Goal: Task Accomplishment & Management: Manage account settings

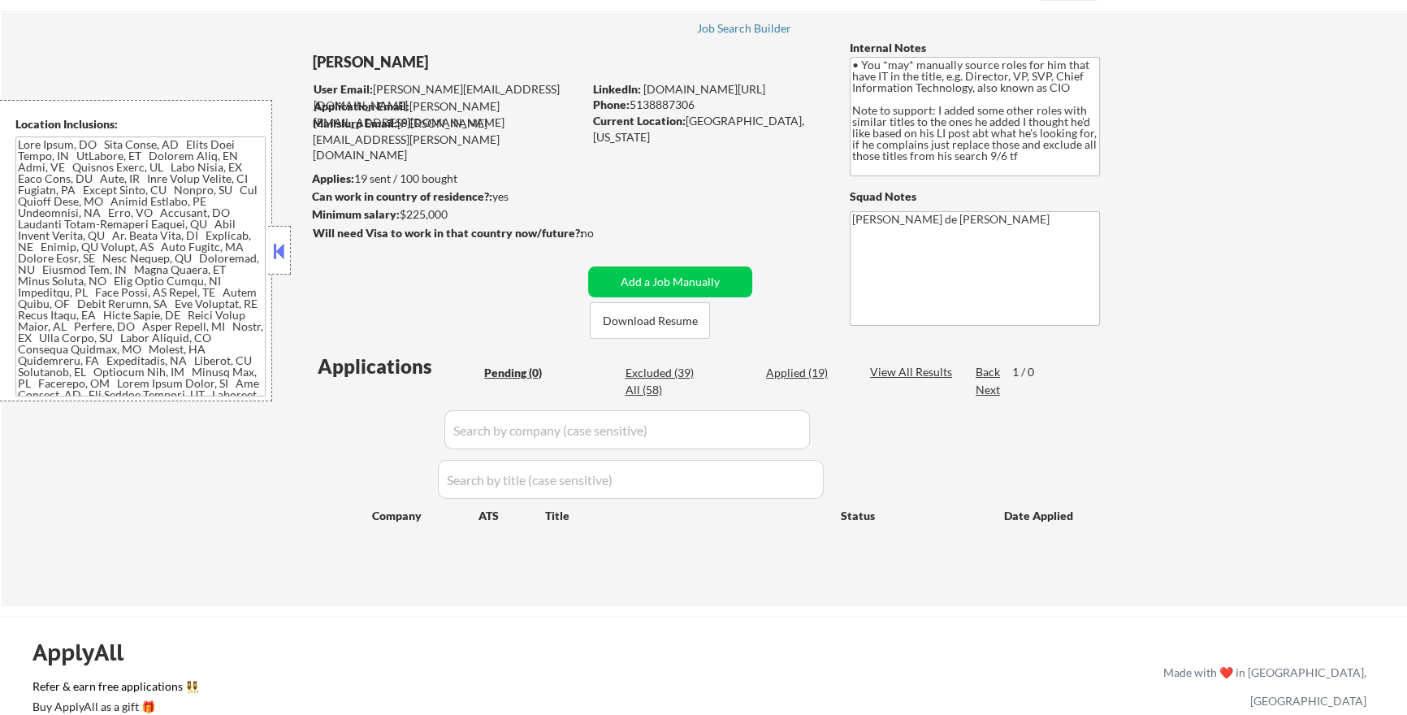
scroll to position [81, 0]
click at [376, 362] on div "Applications" at bounding box center [398, 365] width 161 height 19
click at [806, 370] on div "Applied (19)" at bounding box center [806, 372] width 81 height 16
select select ""applied""
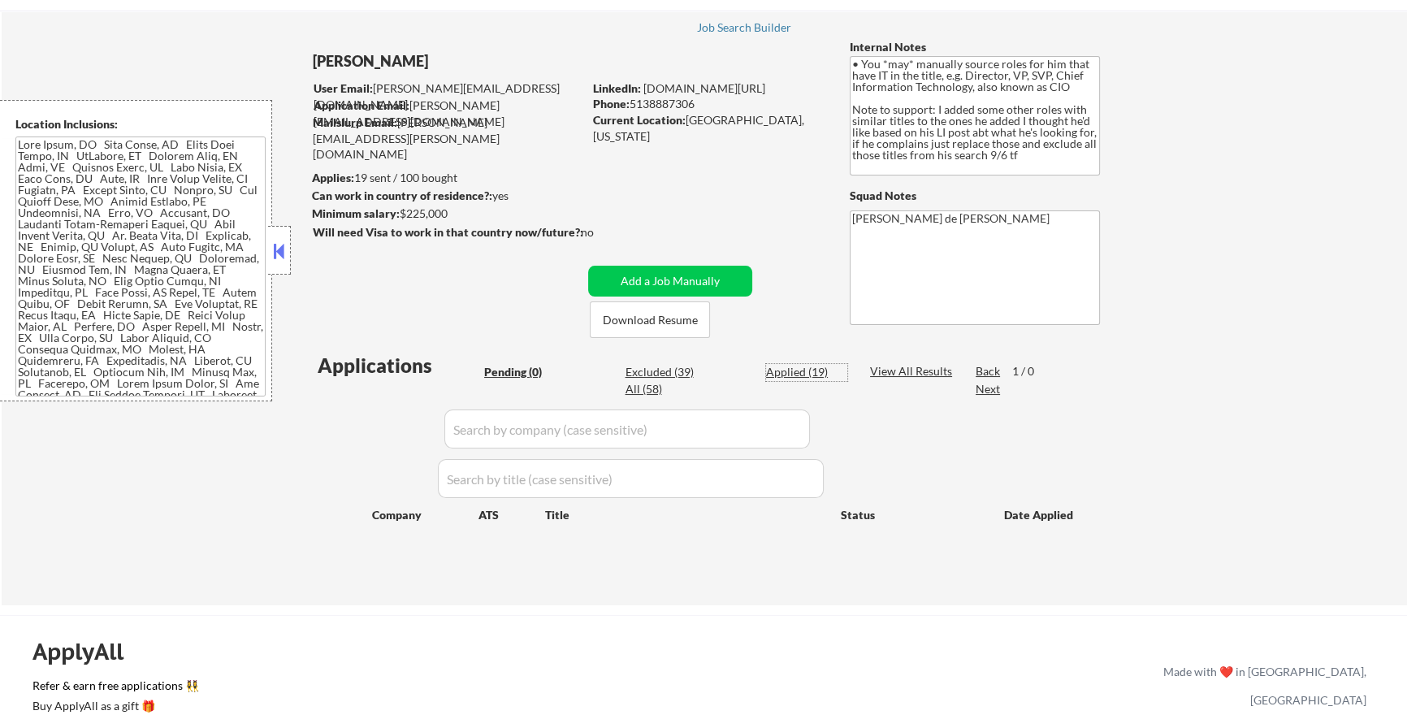
select select ""applied""
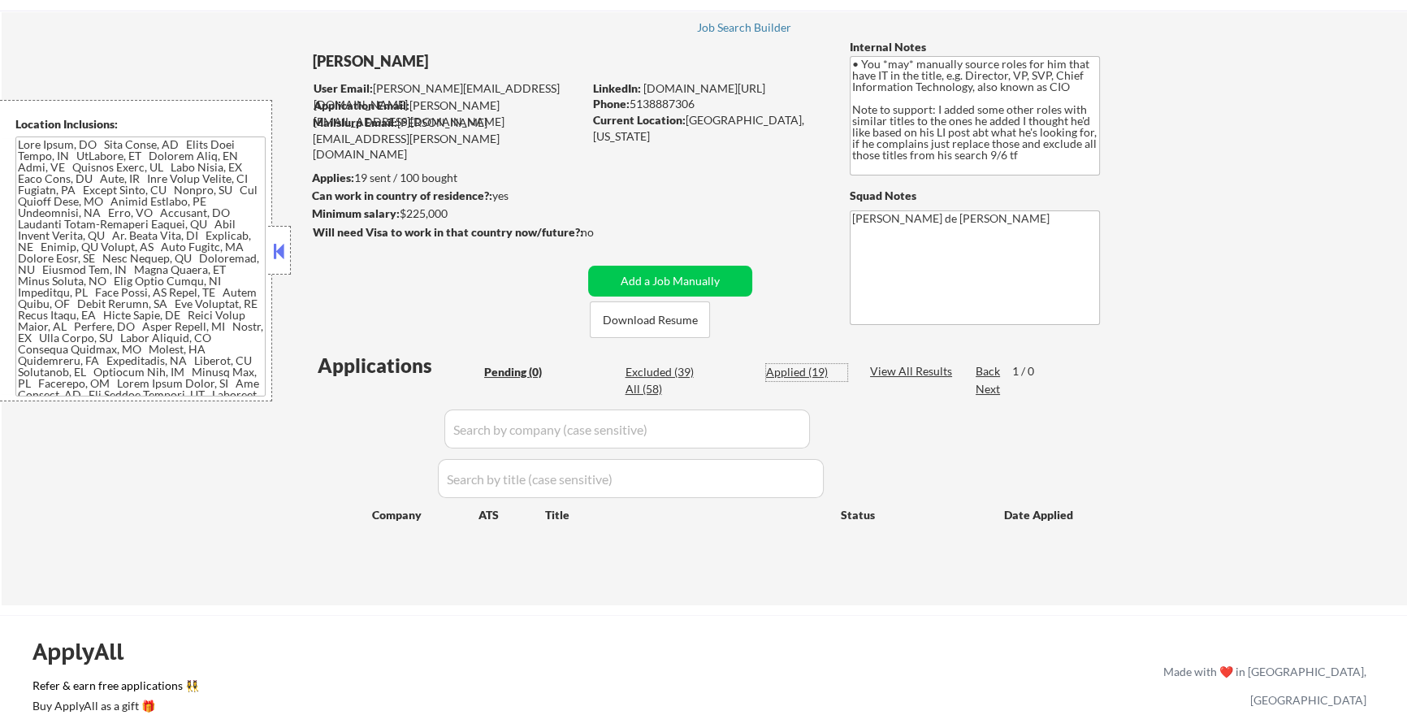
select select ""applied""
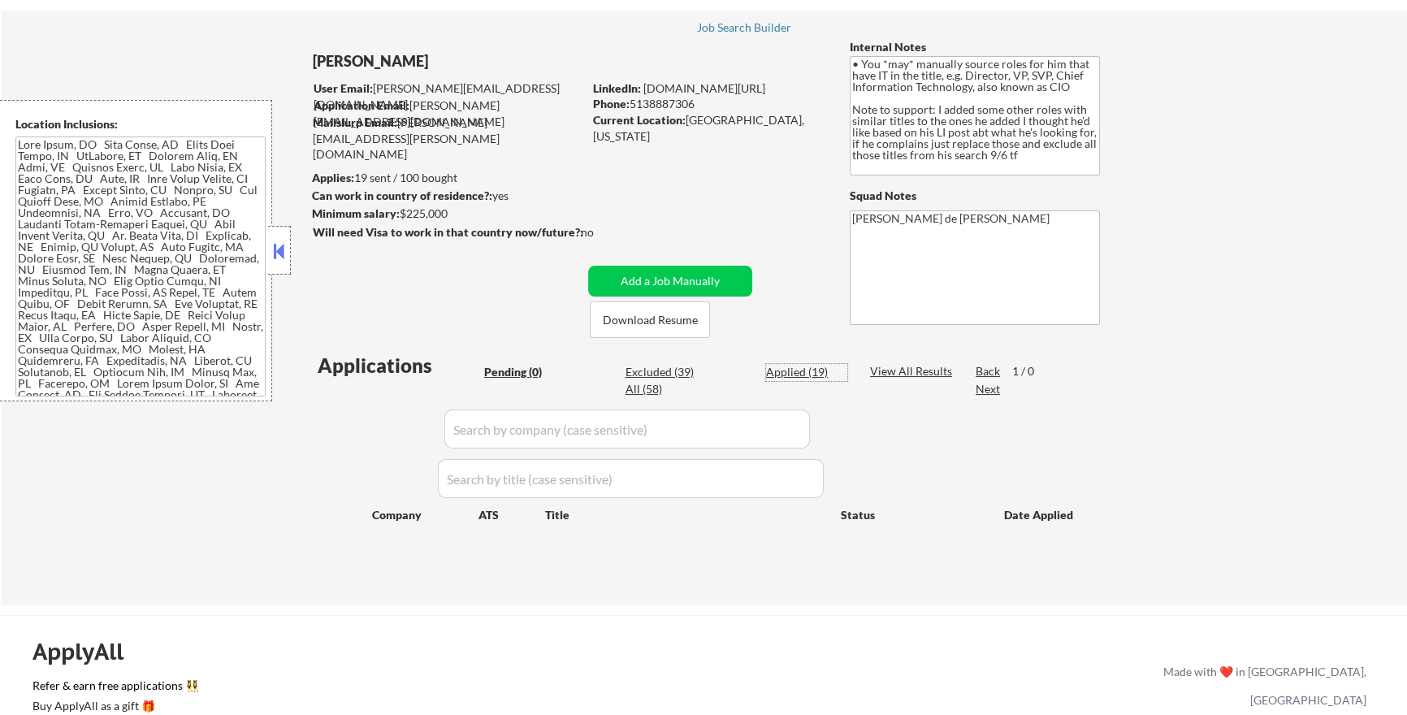
select select ""applied""
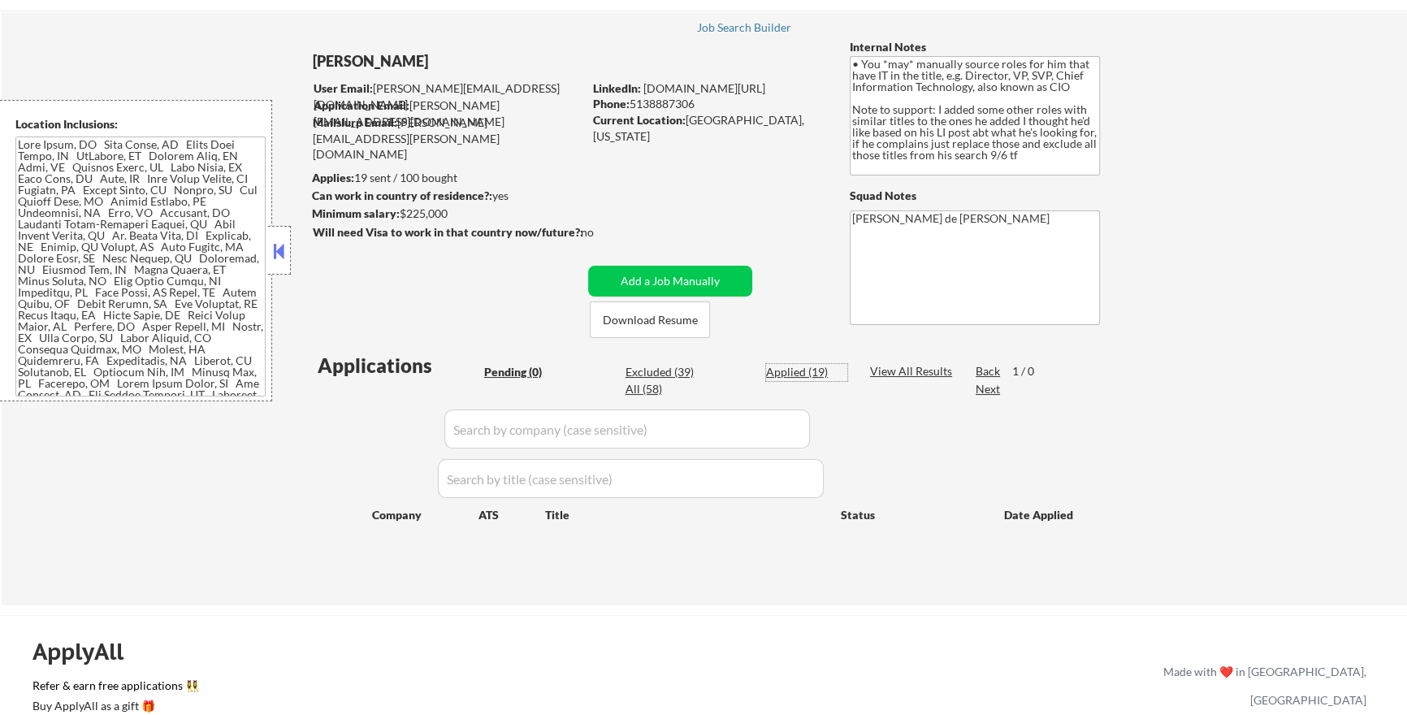
select select ""applied""
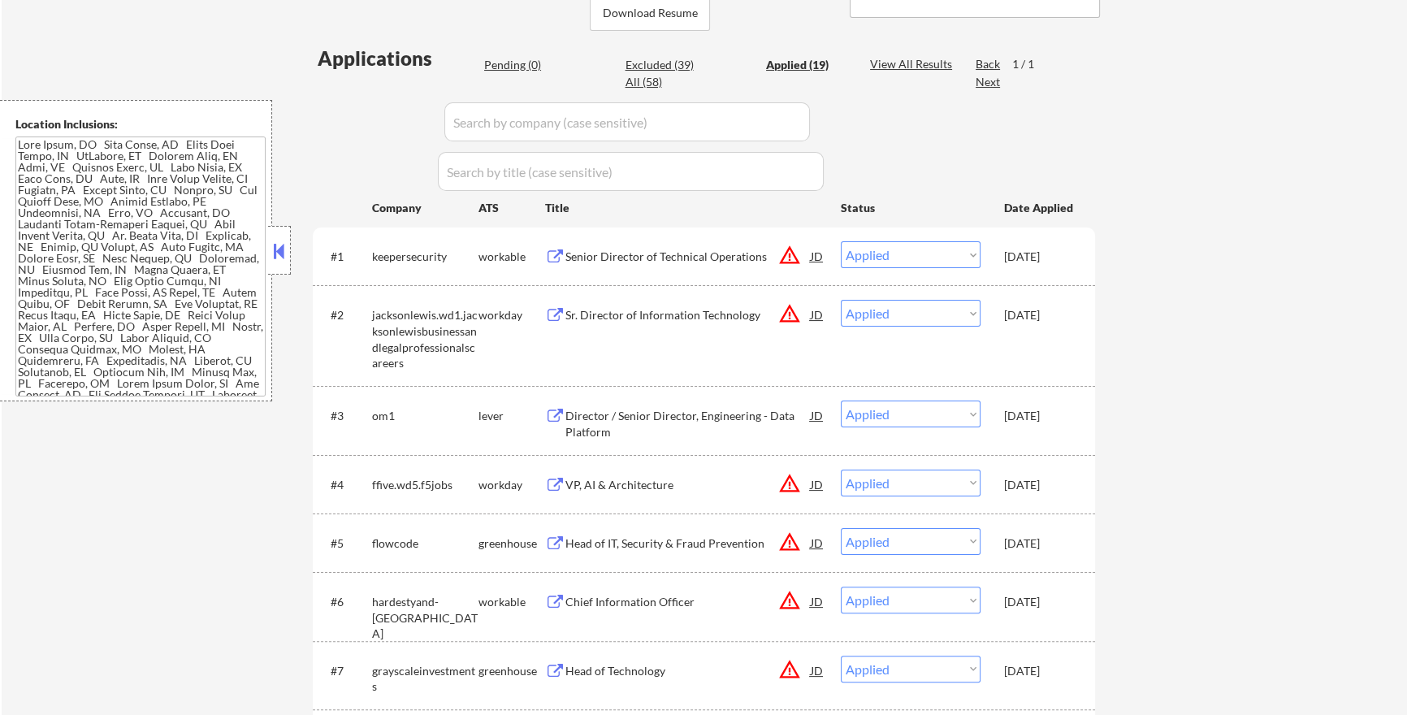
scroll to position [389, 0]
click at [816, 256] on div "JD" at bounding box center [817, 254] width 16 height 29
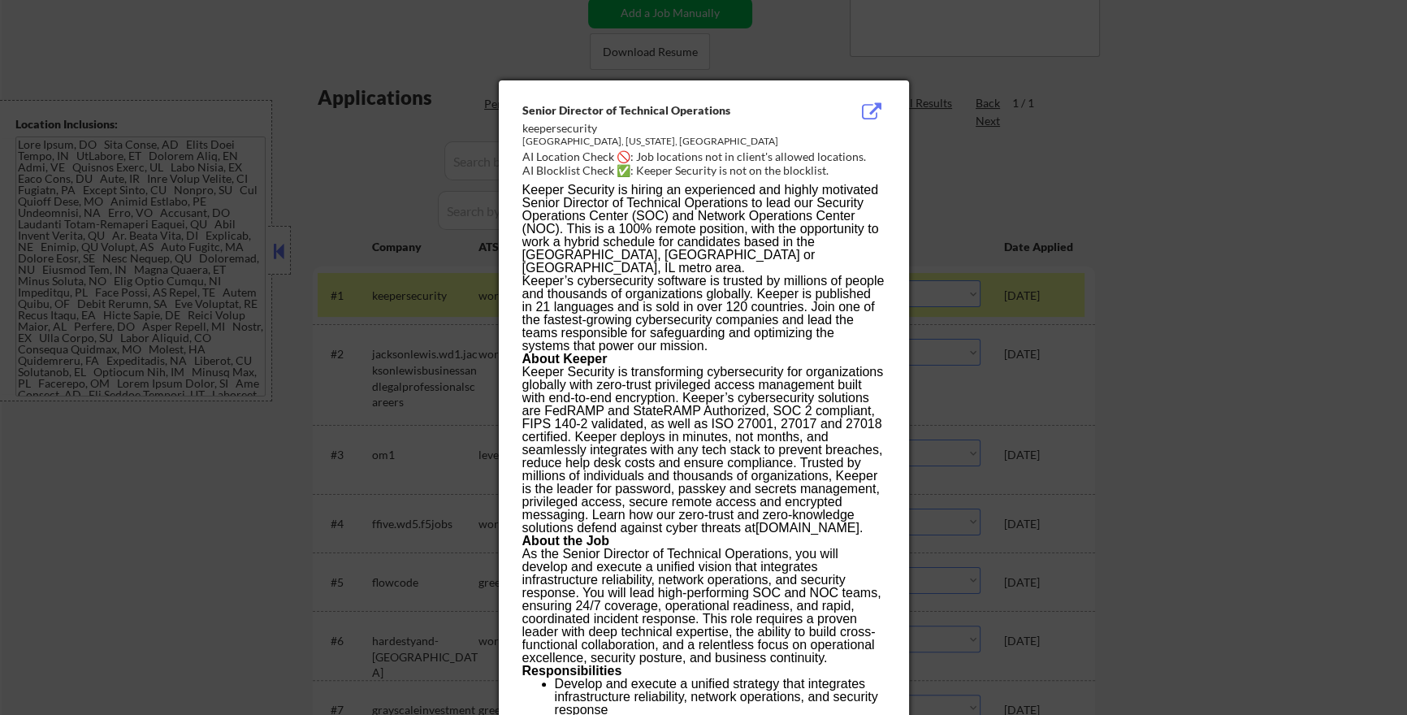
scroll to position [211, 0]
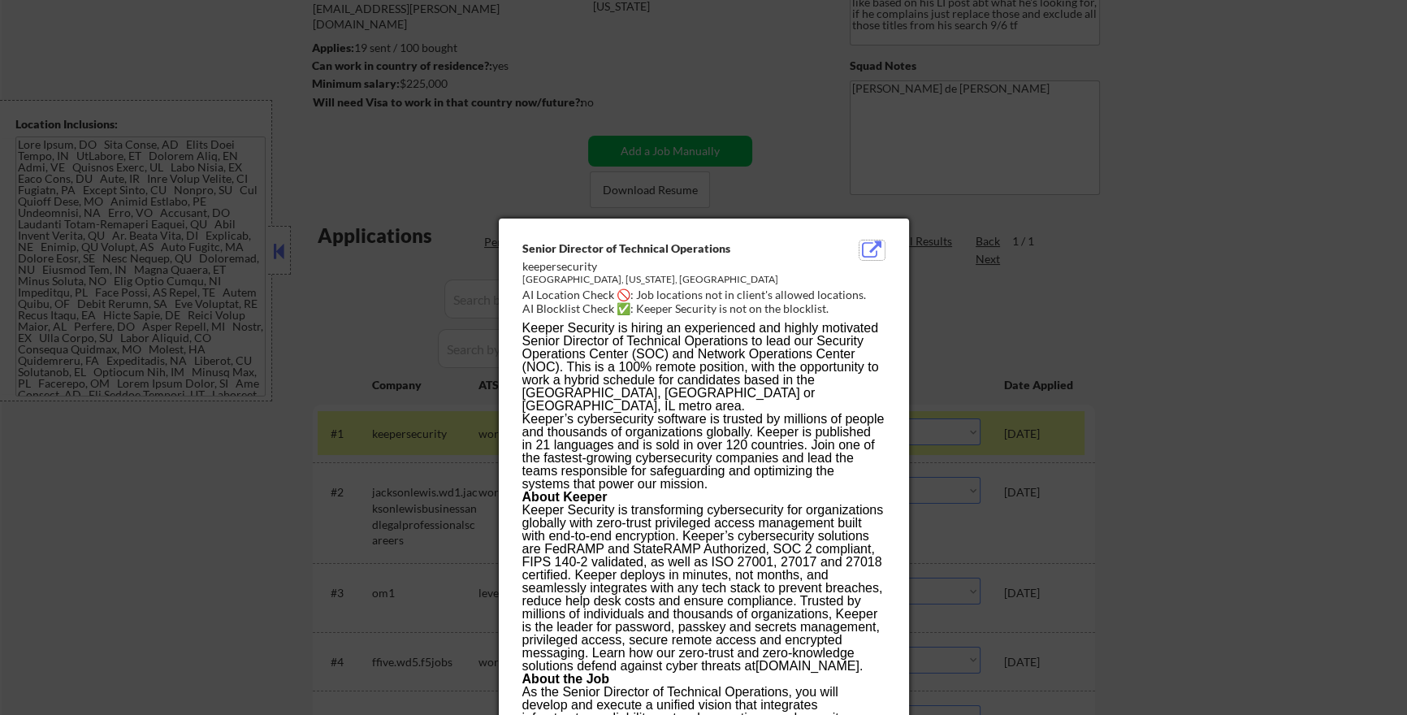
click at [868, 250] on button at bounding box center [871, 249] width 25 height 19
click at [1360, 405] on div at bounding box center [703, 357] width 1407 height 715
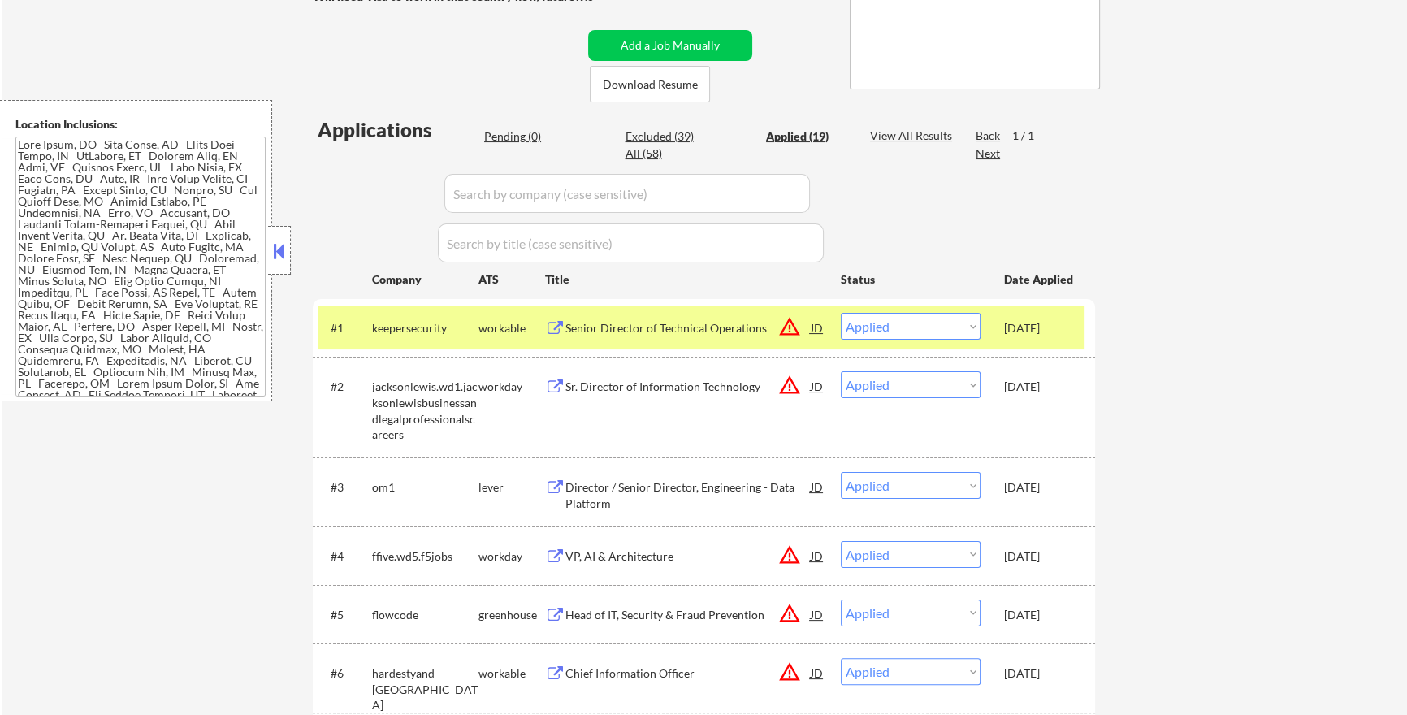
scroll to position [318, 0]
click at [816, 327] on div "JD" at bounding box center [817, 325] width 16 height 29
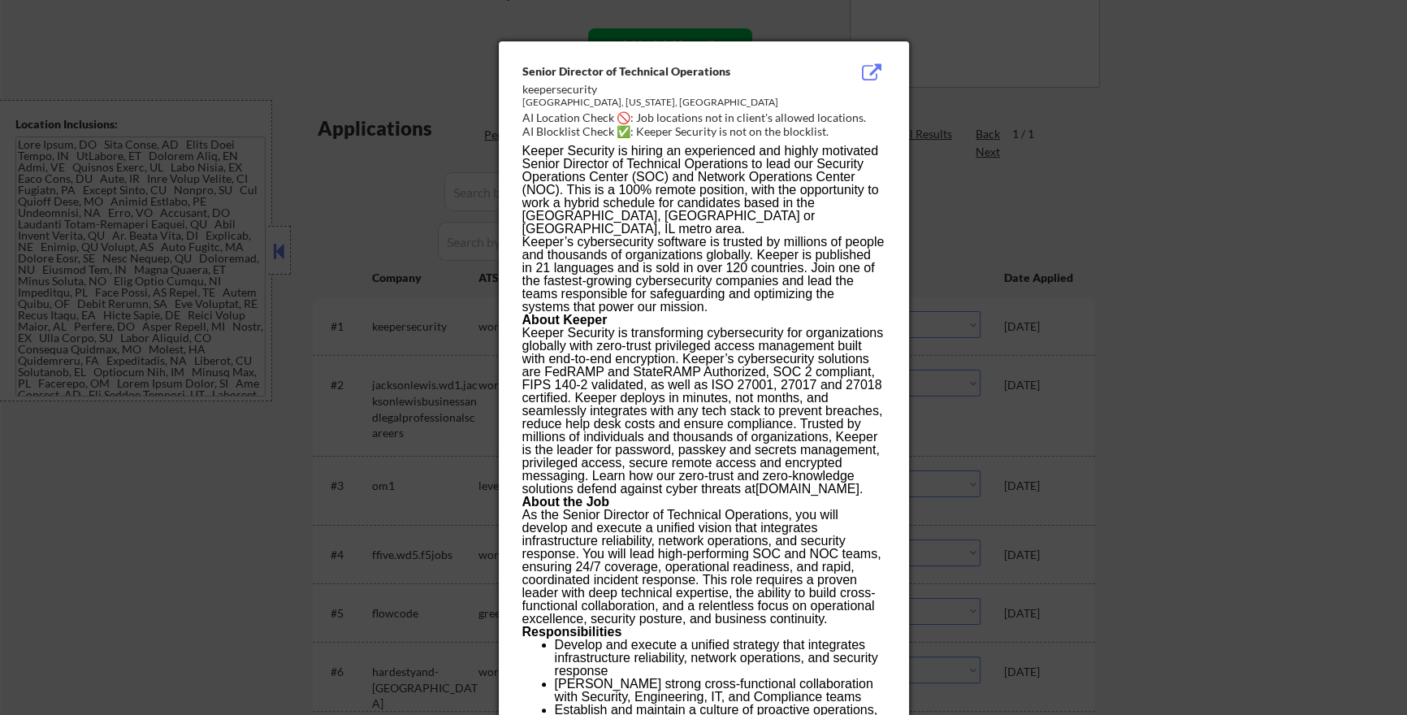
scroll to position [322, 0]
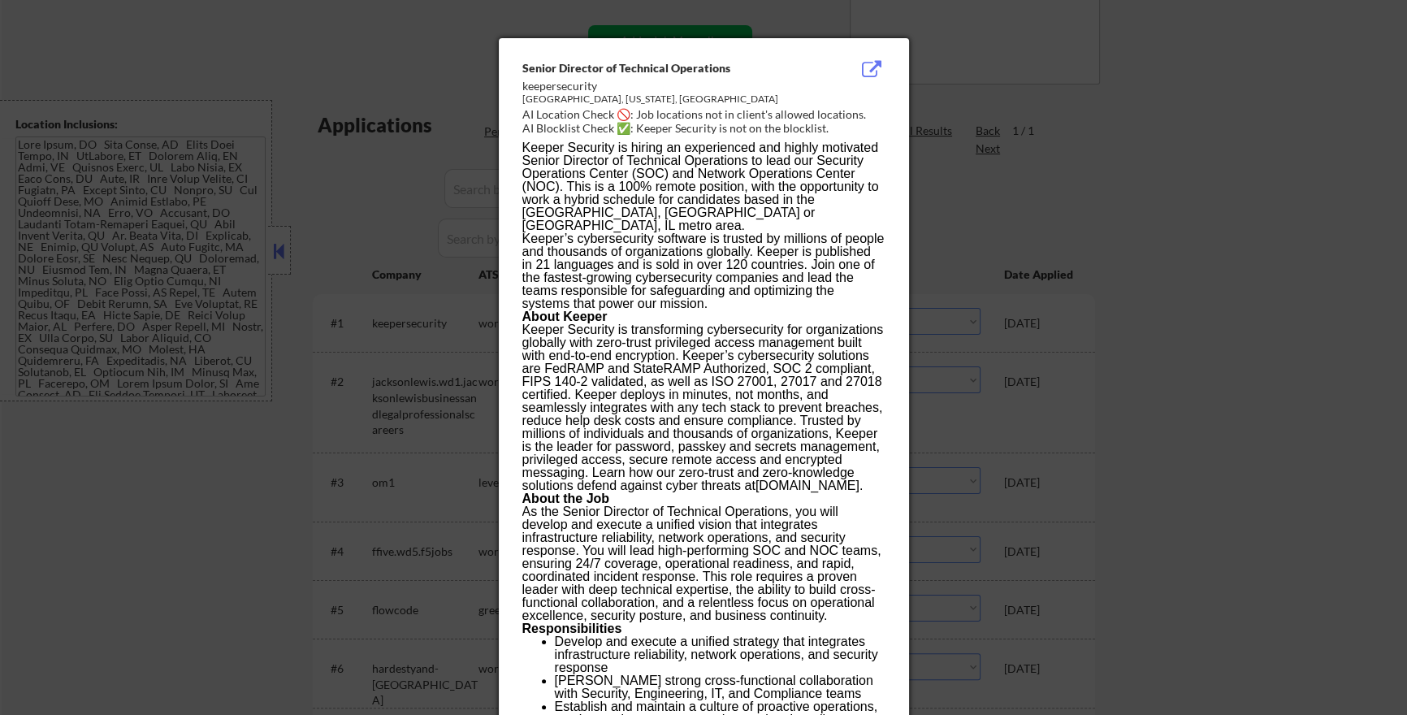
click at [1170, 232] on div at bounding box center [703, 357] width 1407 height 715
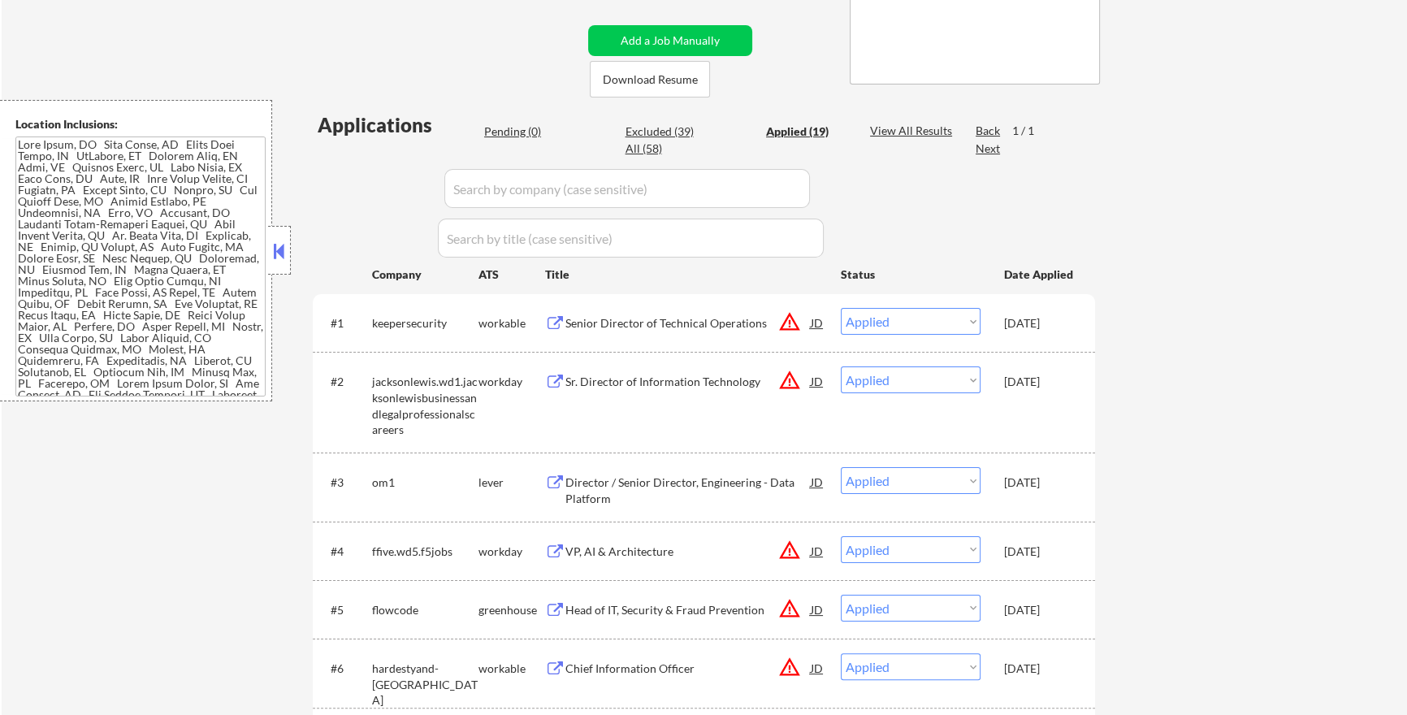
click at [816, 325] on div "JD" at bounding box center [817, 322] width 16 height 29
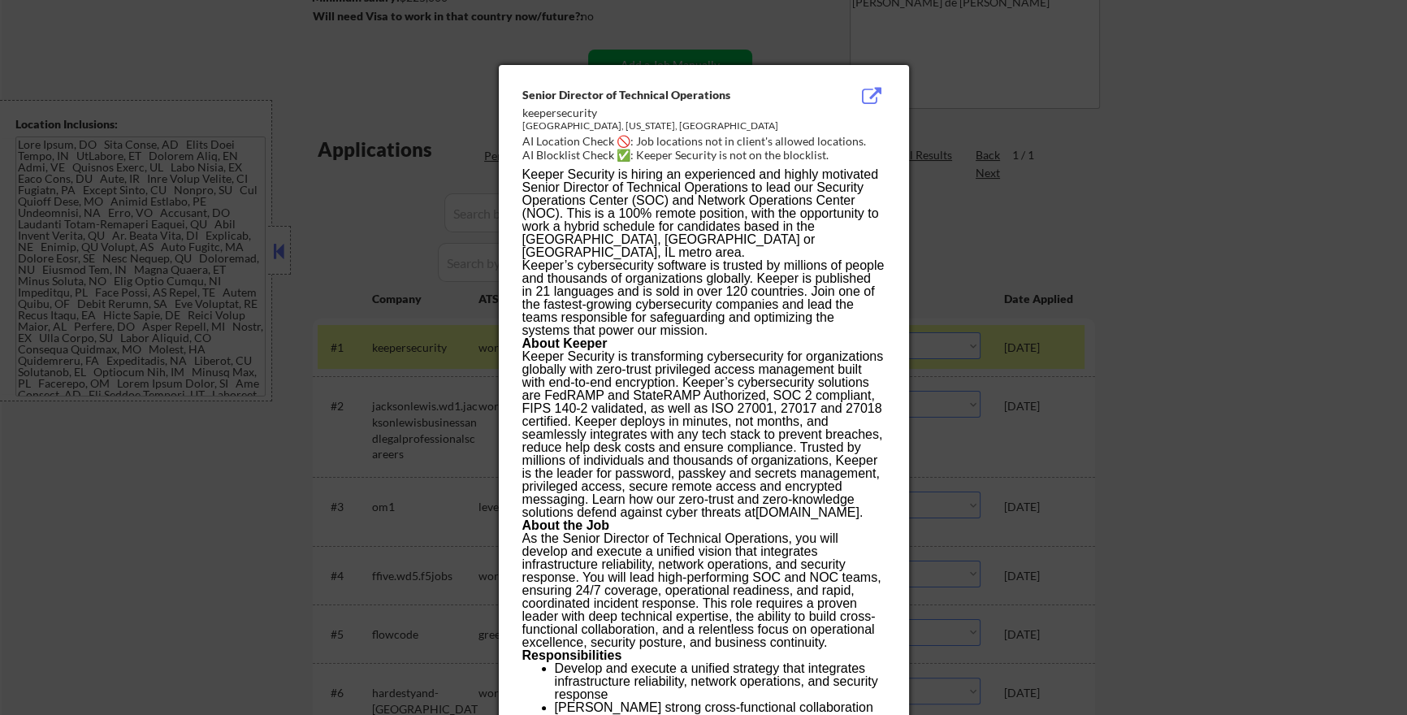
scroll to position [210, 0]
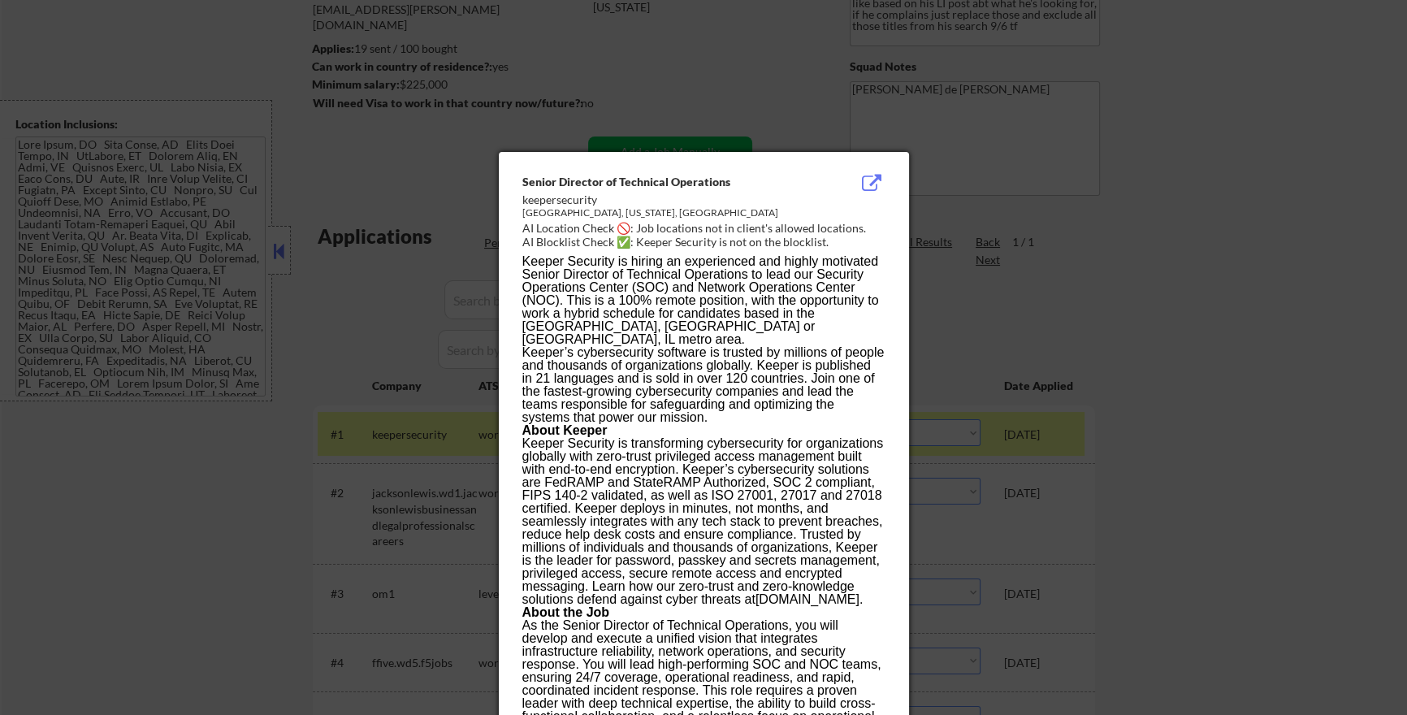
click at [1179, 270] on div at bounding box center [703, 357] width 1407 height 715
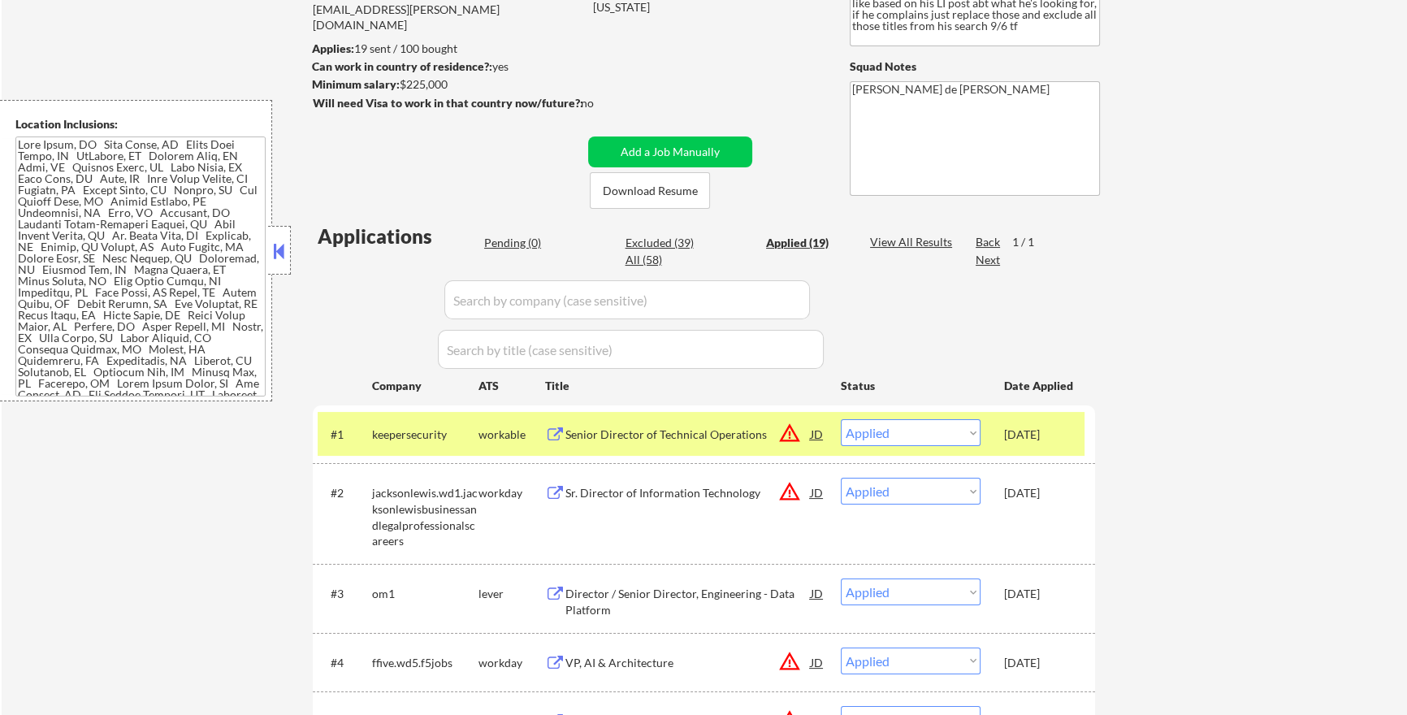
click at [818, 433] on div "JD" at bounding box center [817, 433] width 16 height 29
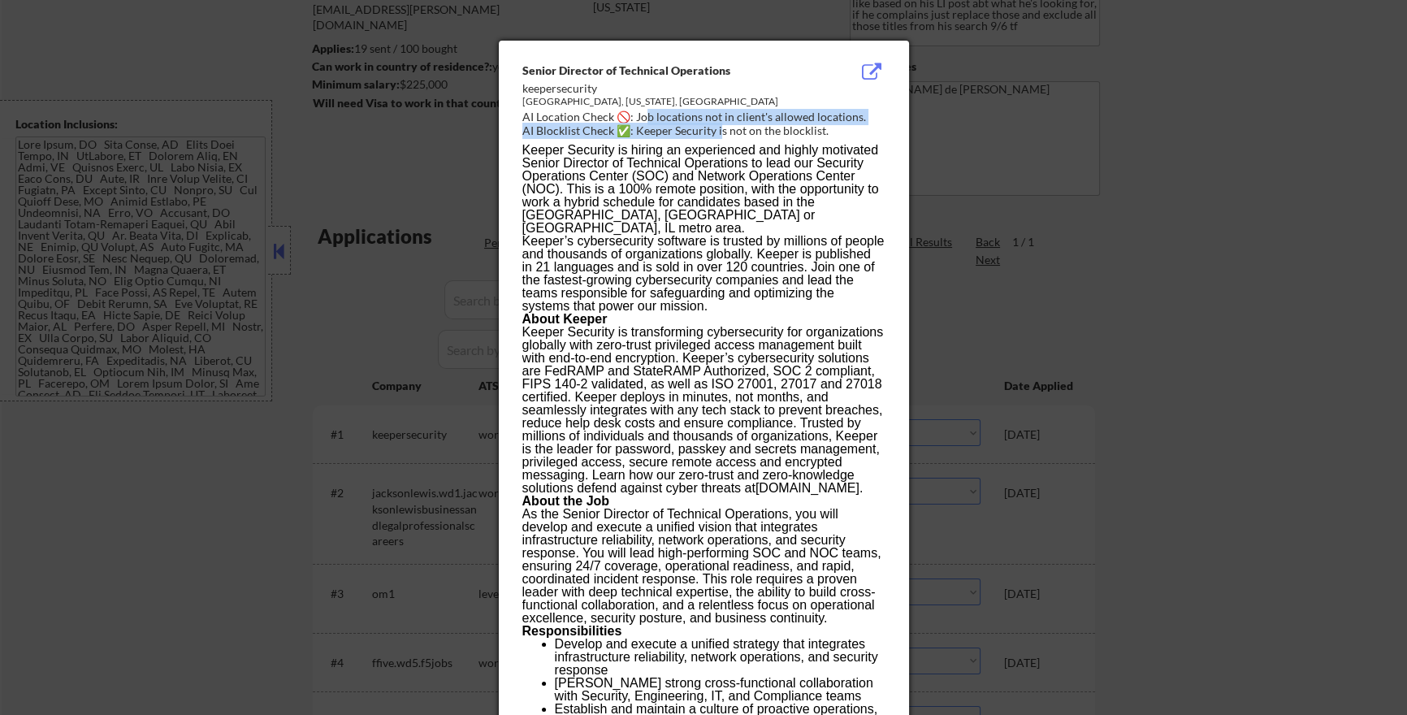
drag, startPoint x: 645, startPoint y: 118, endPoint x: 721, endPoint y: 127, distance: 76.1
click at [719, 127] on div "Senior Director of Technical Operations keepersecurity El Dorado Hills, Califor…" at bounding box center [707, 102] width 370 height 78
click at [647, 115] on div "AI Location Check 🚫: Job locations not in client's allowed locations." at bounding box center [707, 117] width 370 height 16
drag, startPoint x: 638, startPoint y: 121, endPoint x: 855, endPoint y: 123, distance: 216.9
click at [855, 123] on div "Senior Director of Technical Operations keepersecurity El Dorado Hills, Califor…" at bounding box center [707, 102] width 370 height 78
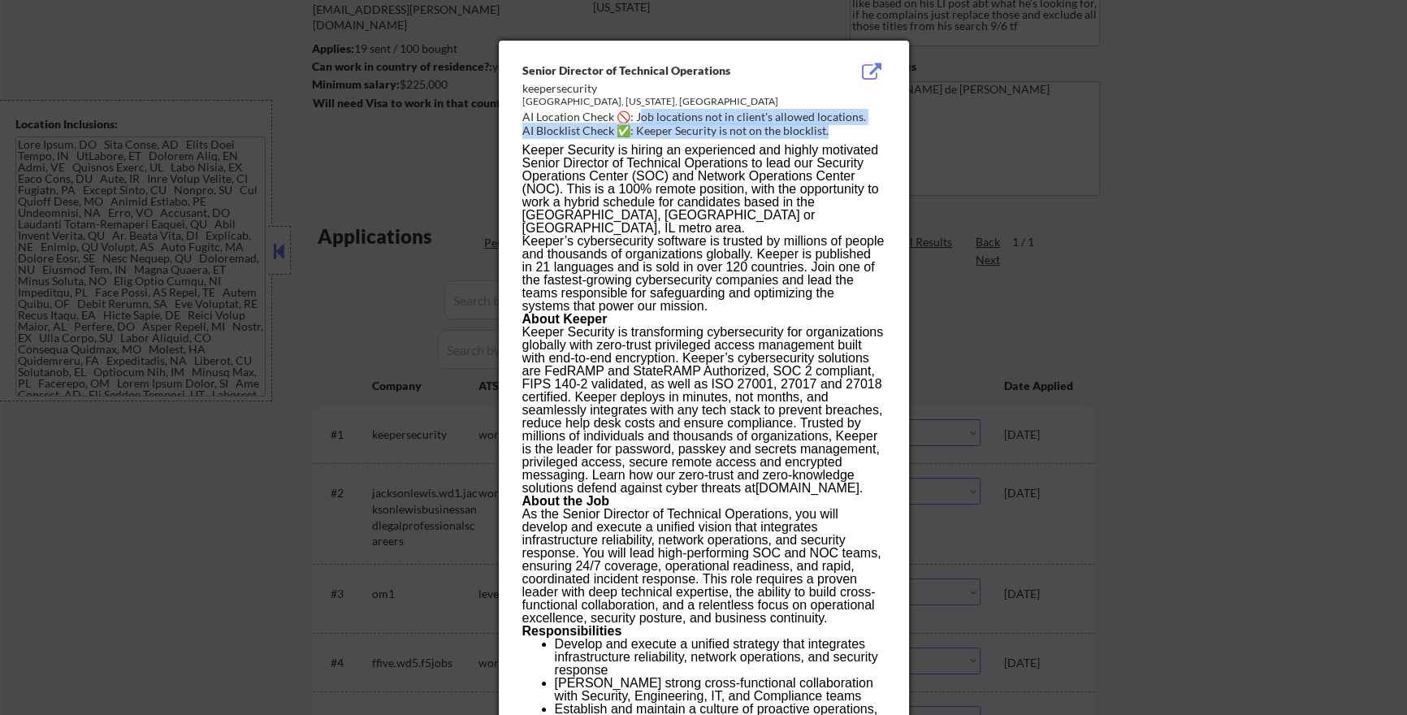
click at [849, 121] on div "AI Location Check 🚫: Job locations not in client's allowed locations." at bounding box center [707, 117] width 370 height 16
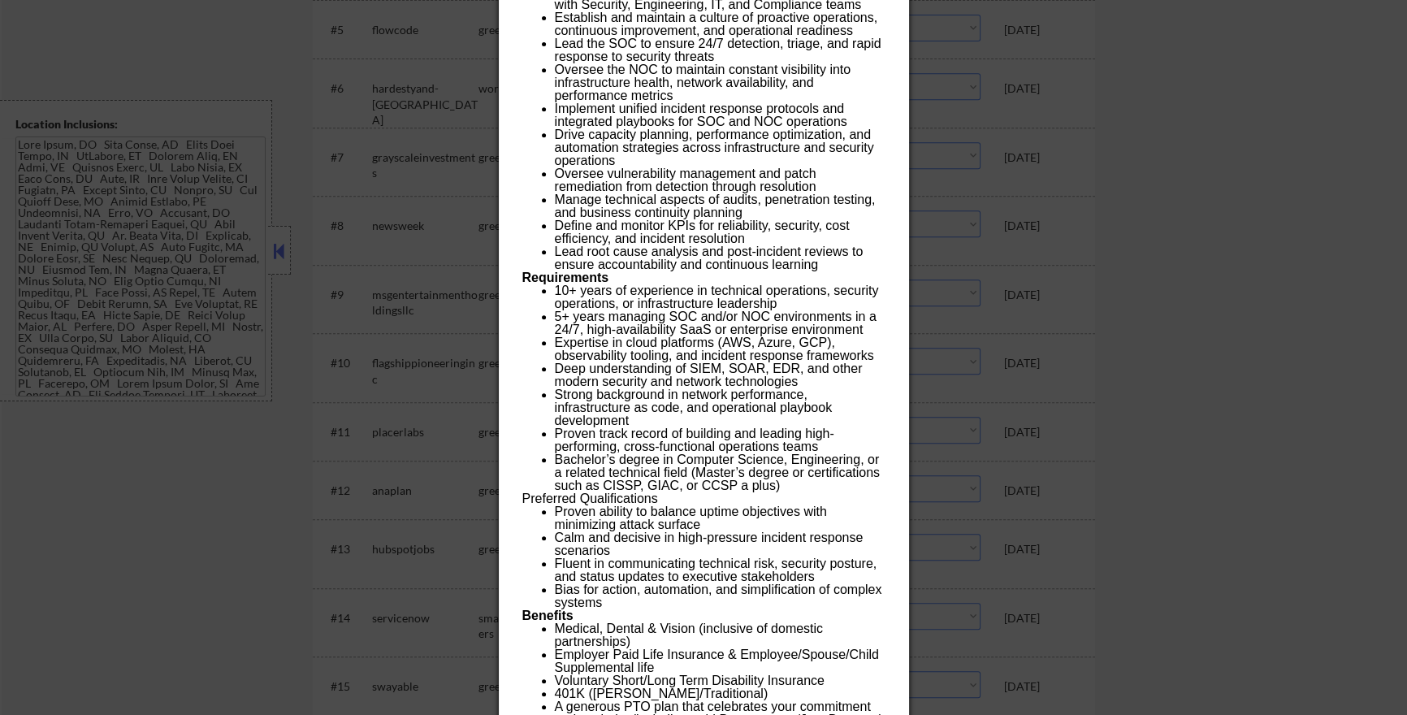
scroll to position [909, 0]
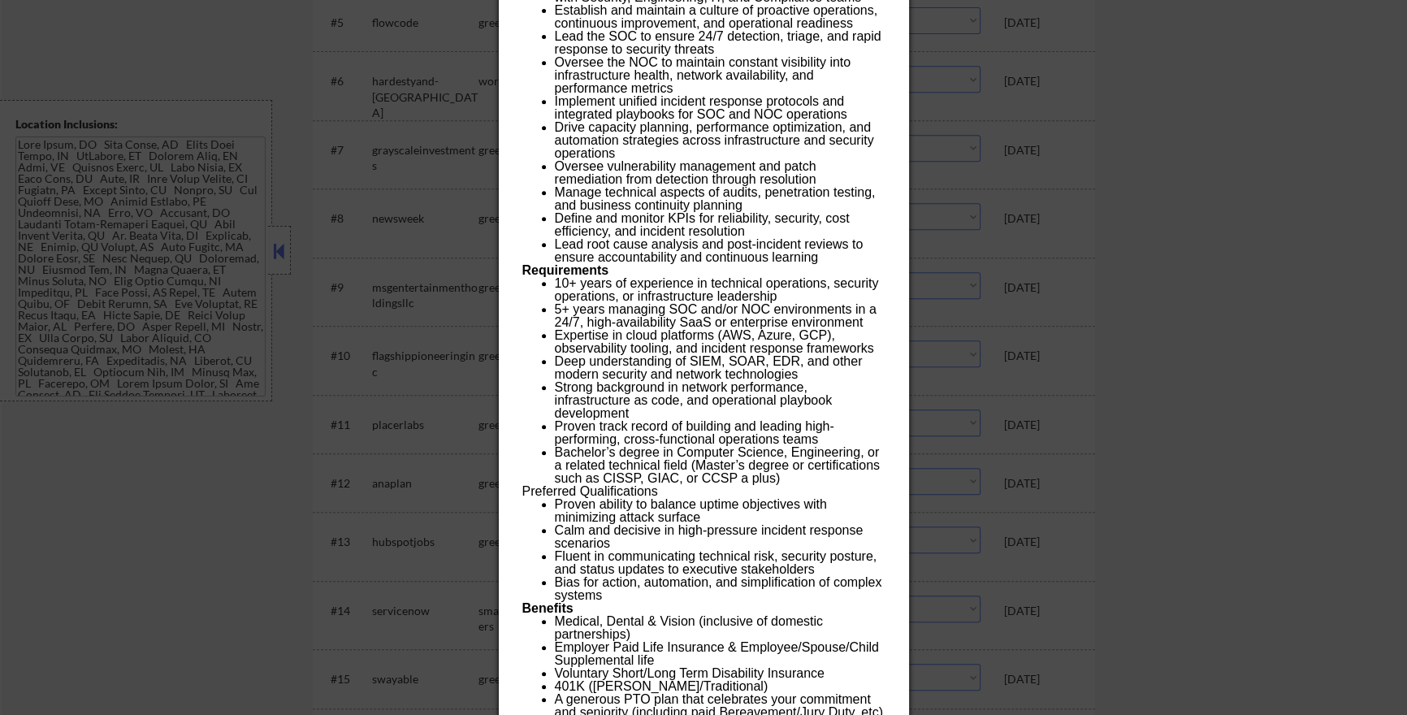
click at [1330, 437] on div at bounding box center [703, 357] width 1407 height 715
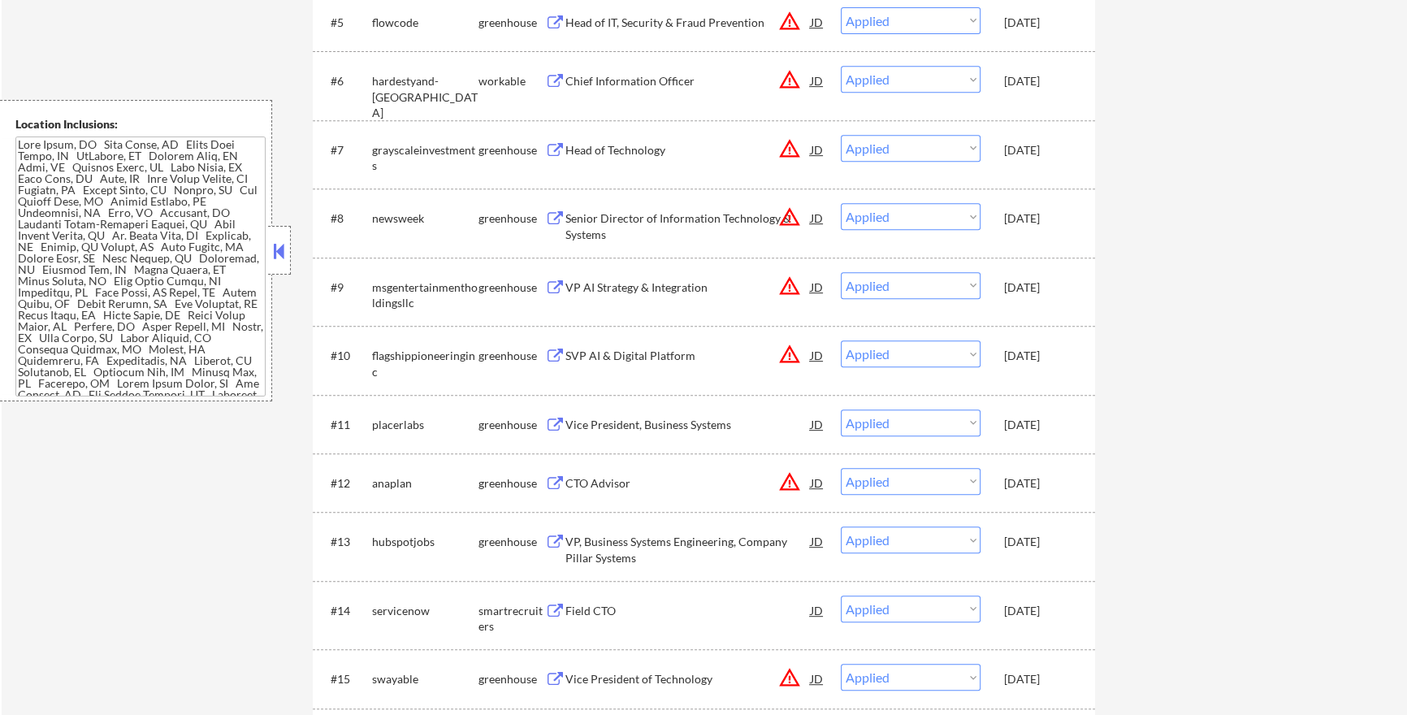
click at [813, 358] on div "JD" at bounding box center [817, 354] width 16 height 29
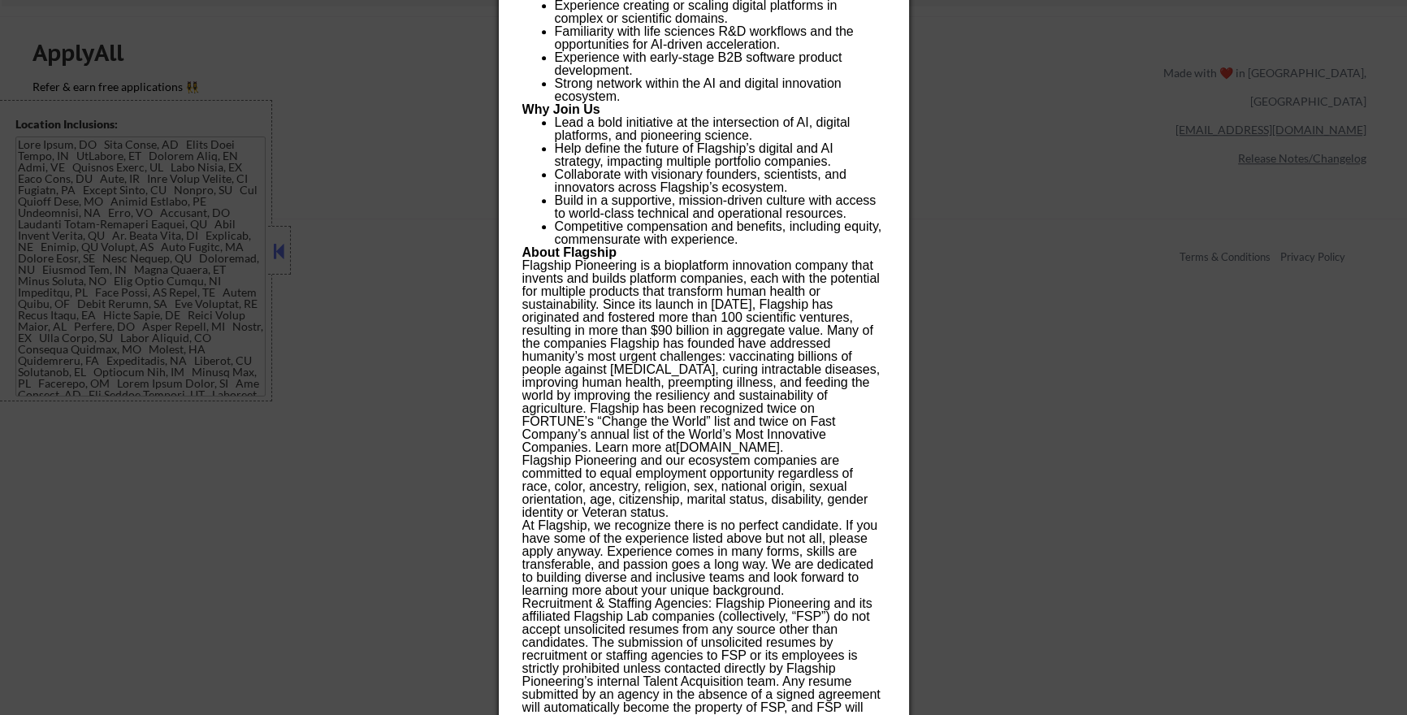
scroll to position [2062, 0]
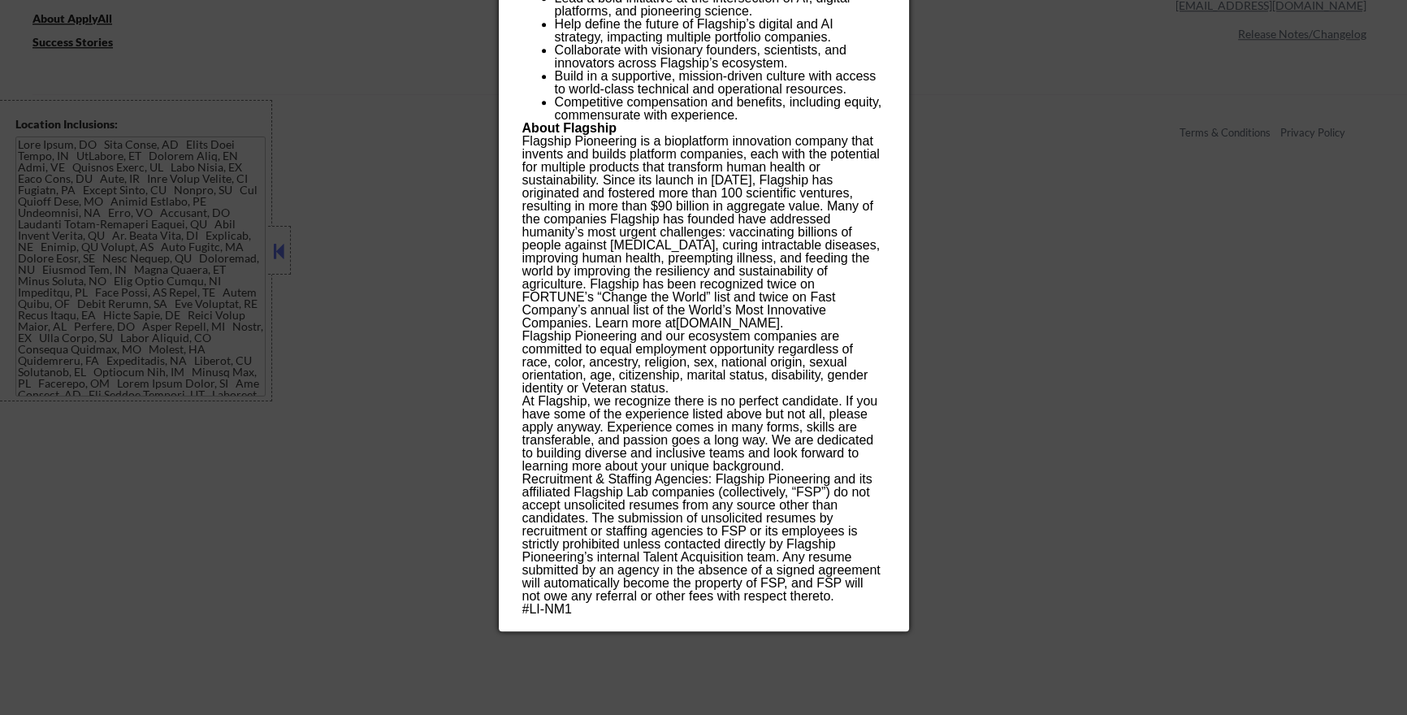
click at [1104, 410] on div at bounding box center [703, 357] width 1407 height 715
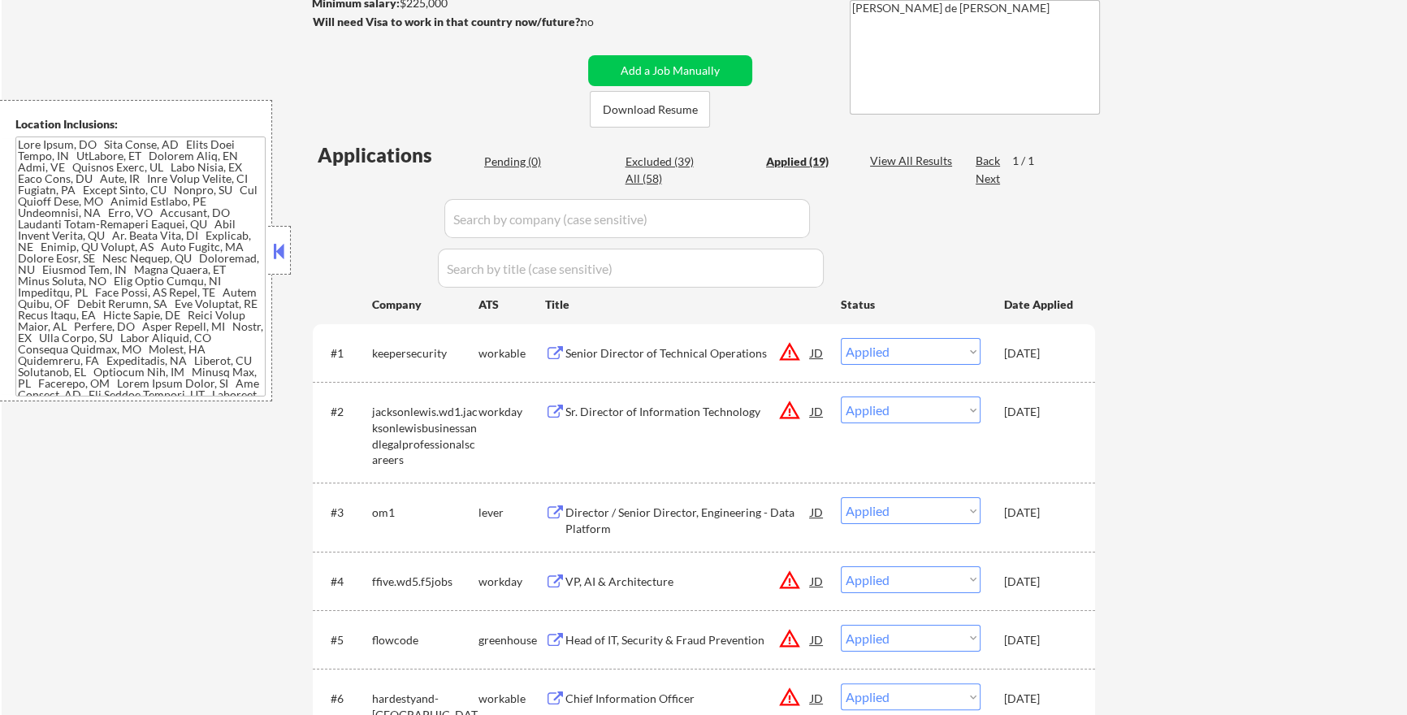
scroll to position [329, 0]
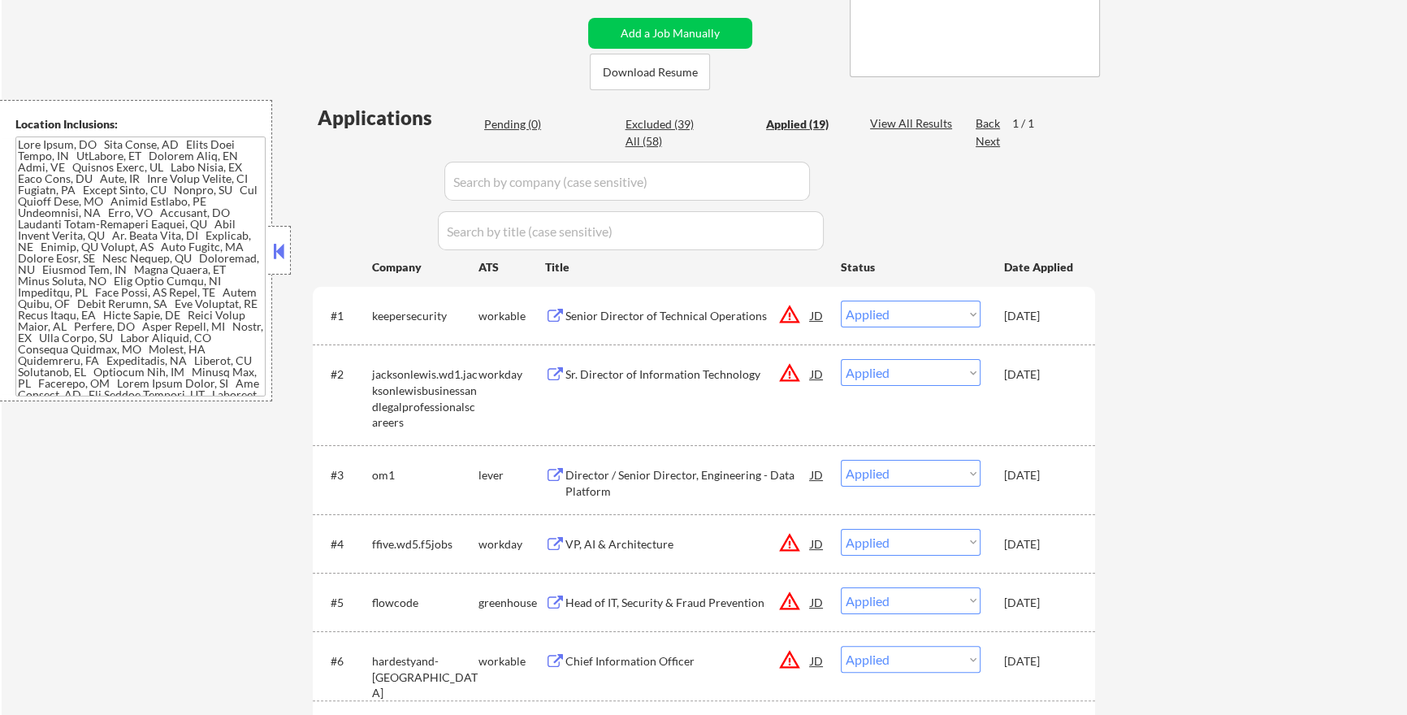
click at [1284, 285] on div "← Return to /applysquad Mailslurp Inbox Job Search Builder Jamie Fisher User Em…" at bounding box center [704, 675] width 1405 height 1879
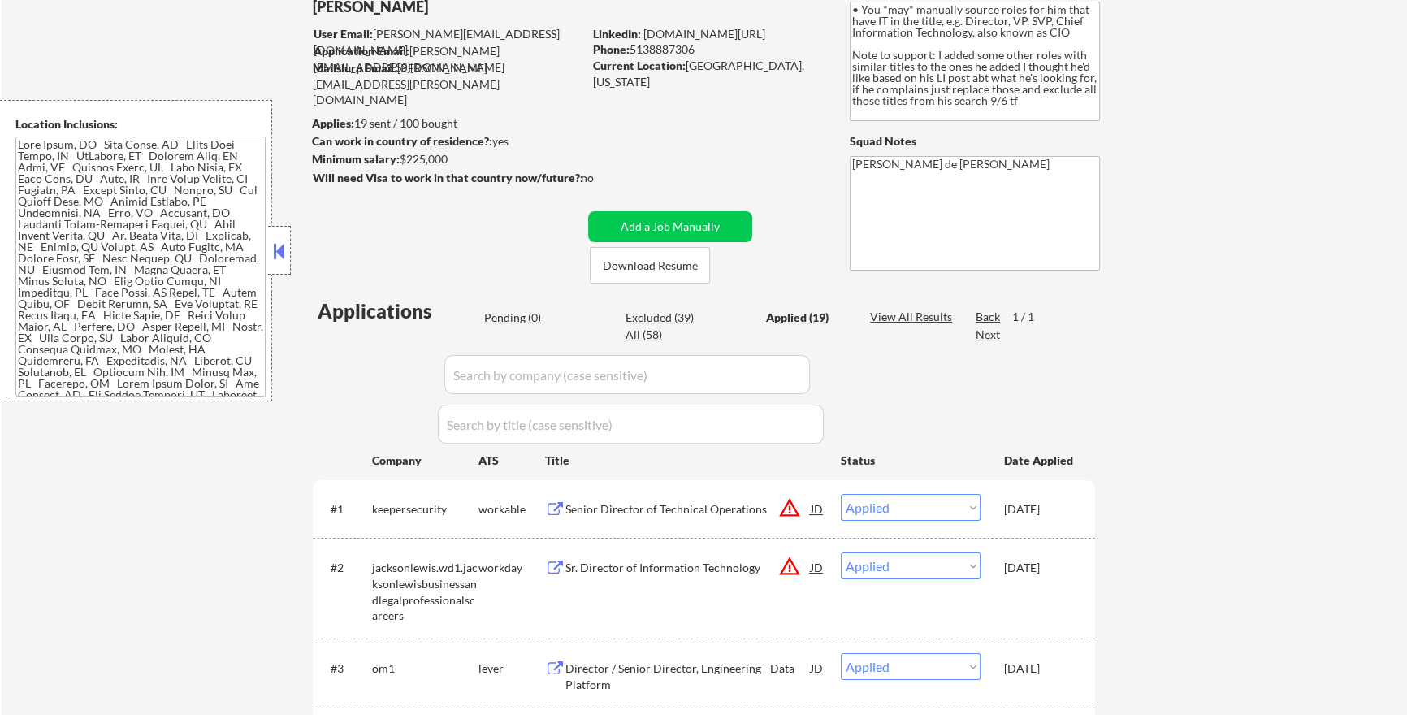
scroll to position [68, 0]
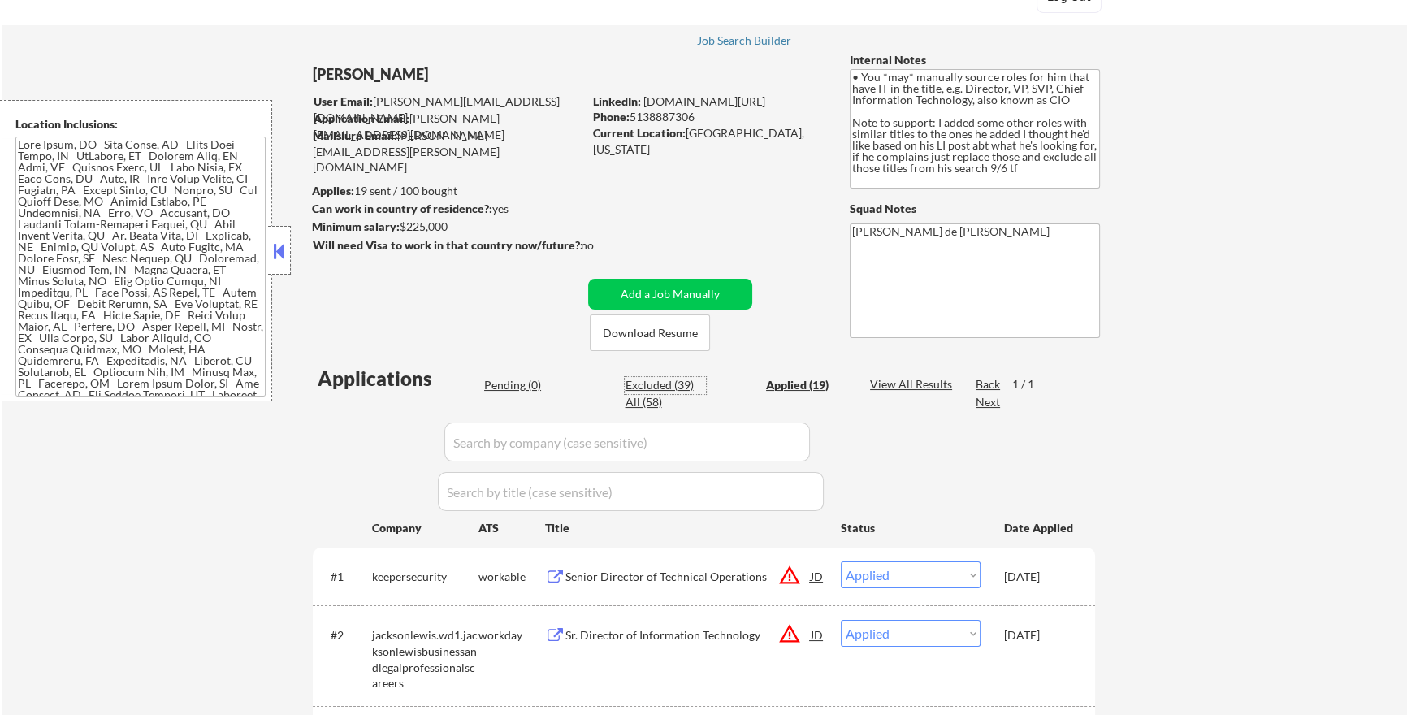
click at [677, 377] on div "Excluded (39)" at bounding box center [665, 385] width 81 height 16
click at [678, 387] on div "Excluded (39)" at bounding box center [665, 385] width 81 height 16
select select ""excluded""
select select ""excluded__bad_match_""
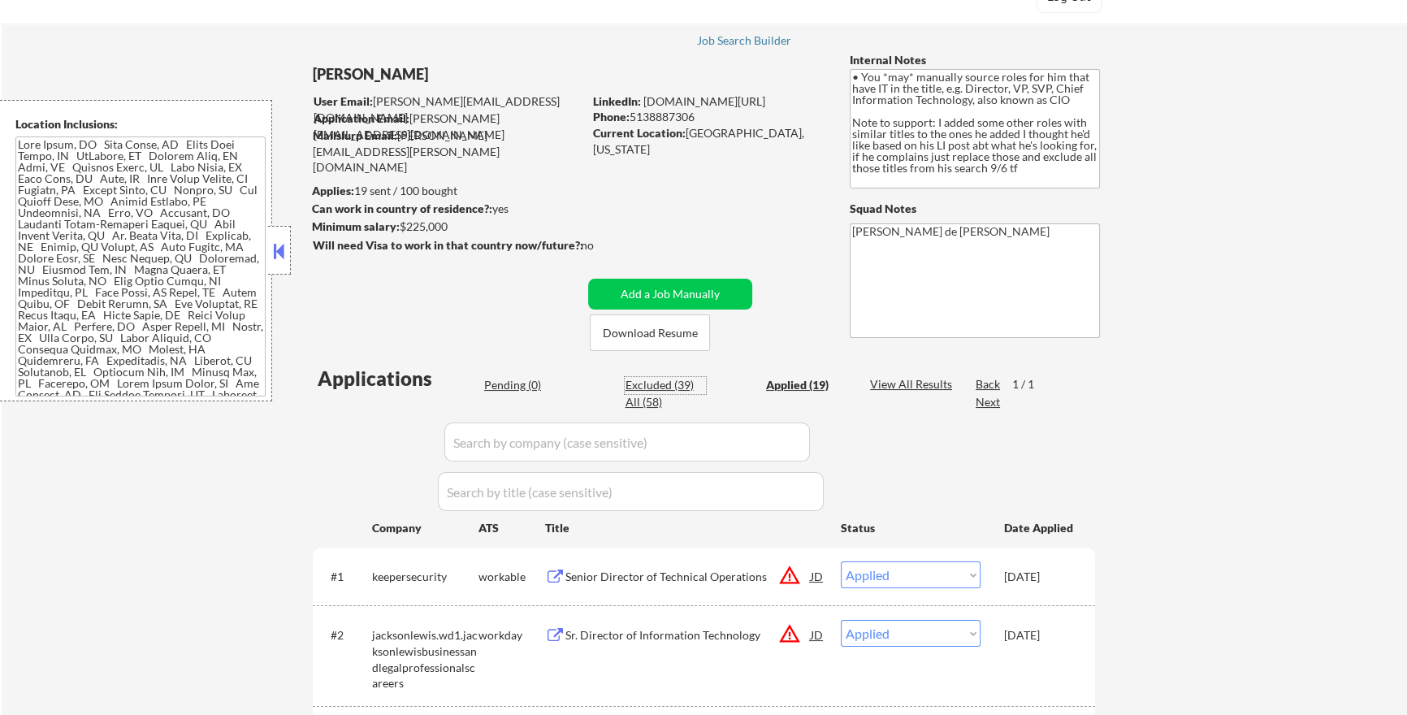
select select ""excluded__expired_""
select select ""excluded""
select select ""excluded__expired_""
select select ""excluded__salary_""
select select ""excluded""
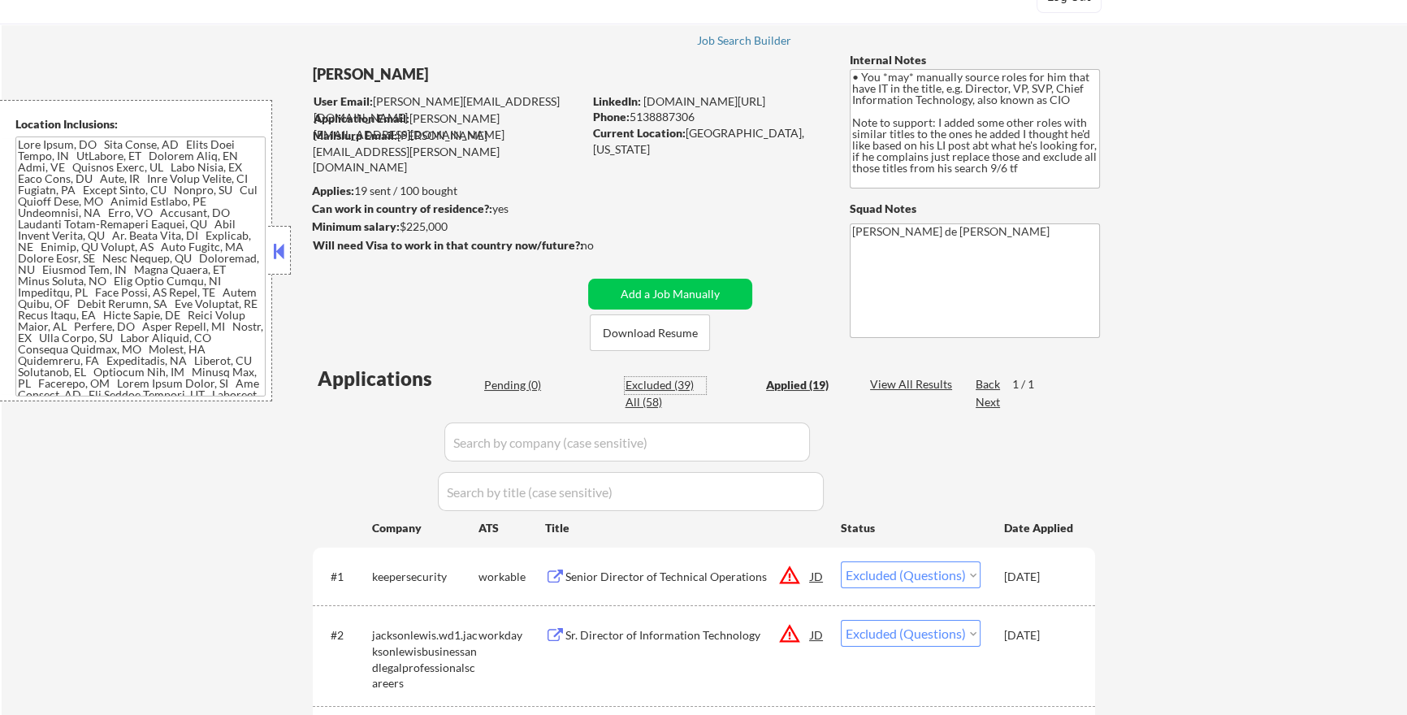
select select ""excluded__bad_match_""
select select ""excluded""
select select ""excluded__bad_match_""
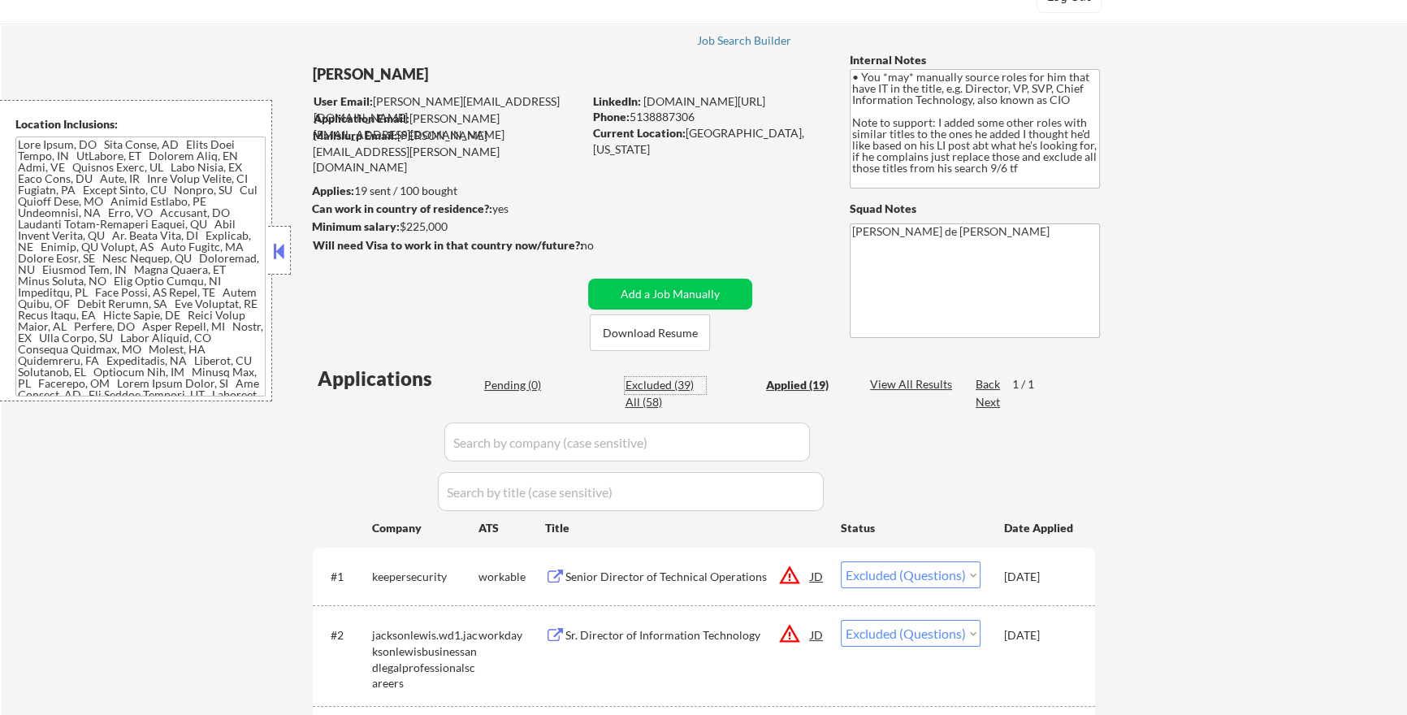
select select ""excluded__bad_match_""
select select ""excluded__expired_""
select select ""excluded__bad_match_""
select select ""excluded__expired_""
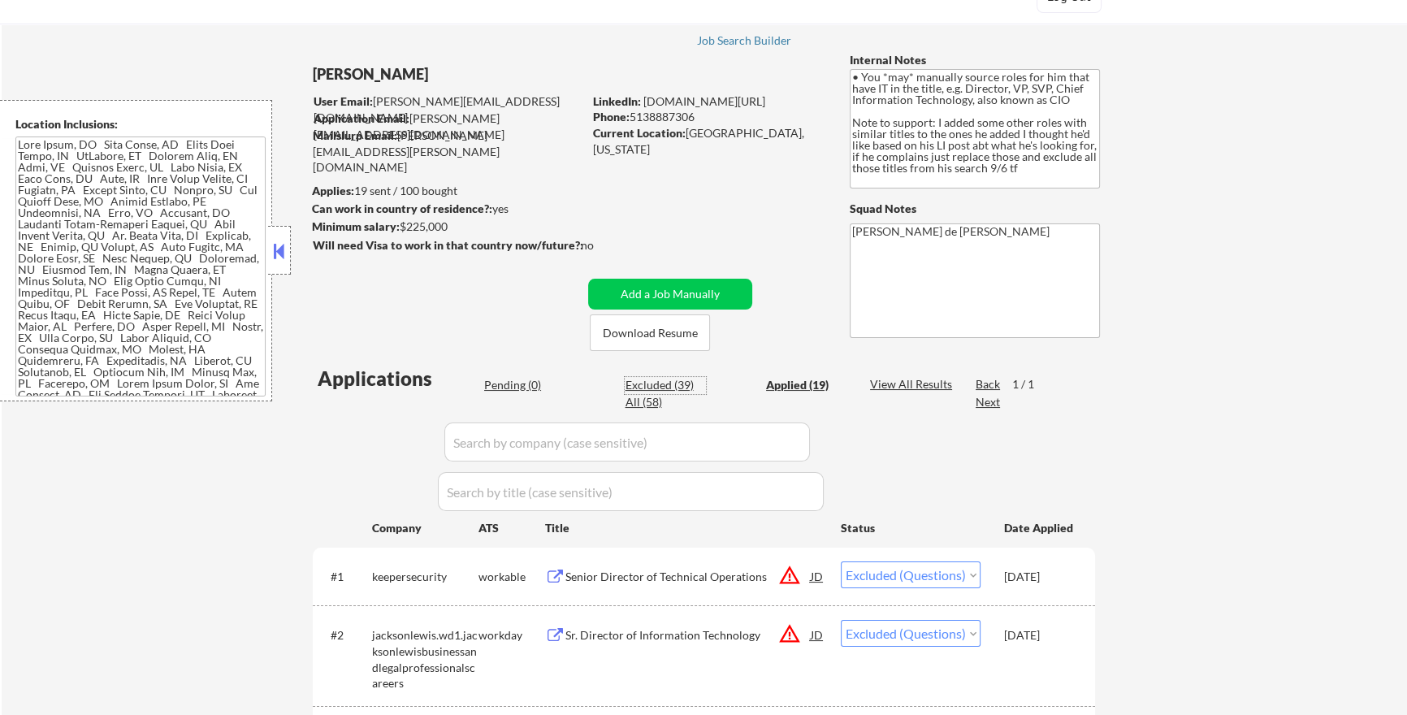
select select ""excluded__bad_match_""
select select ""excluded__salary_""
select select ""excluded__expired_""
select select ""excluded__bad_match_""
select select ""excluded__salary_""
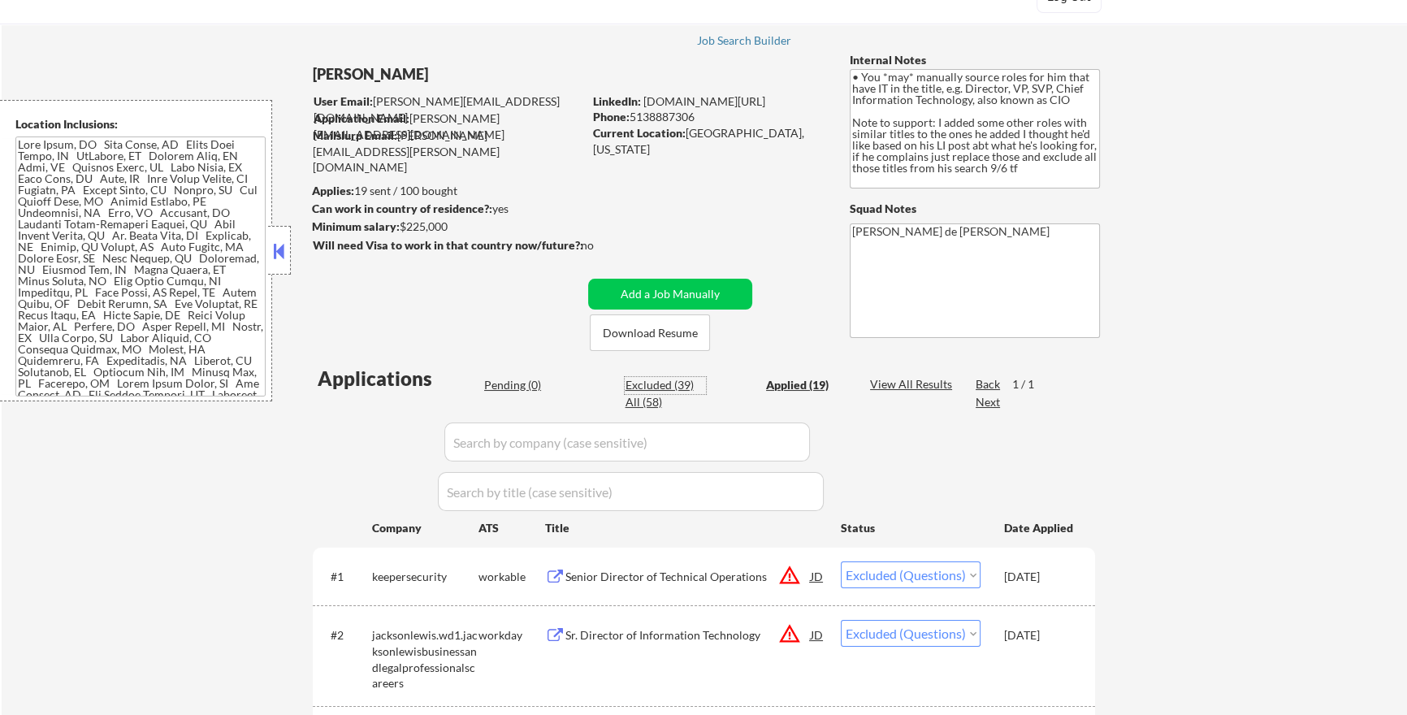
select select ""excluded__expired_""
select select ""excluded__bad_match_""
select select ""excluded__expired_""
select select ""excluded__bad_match_""
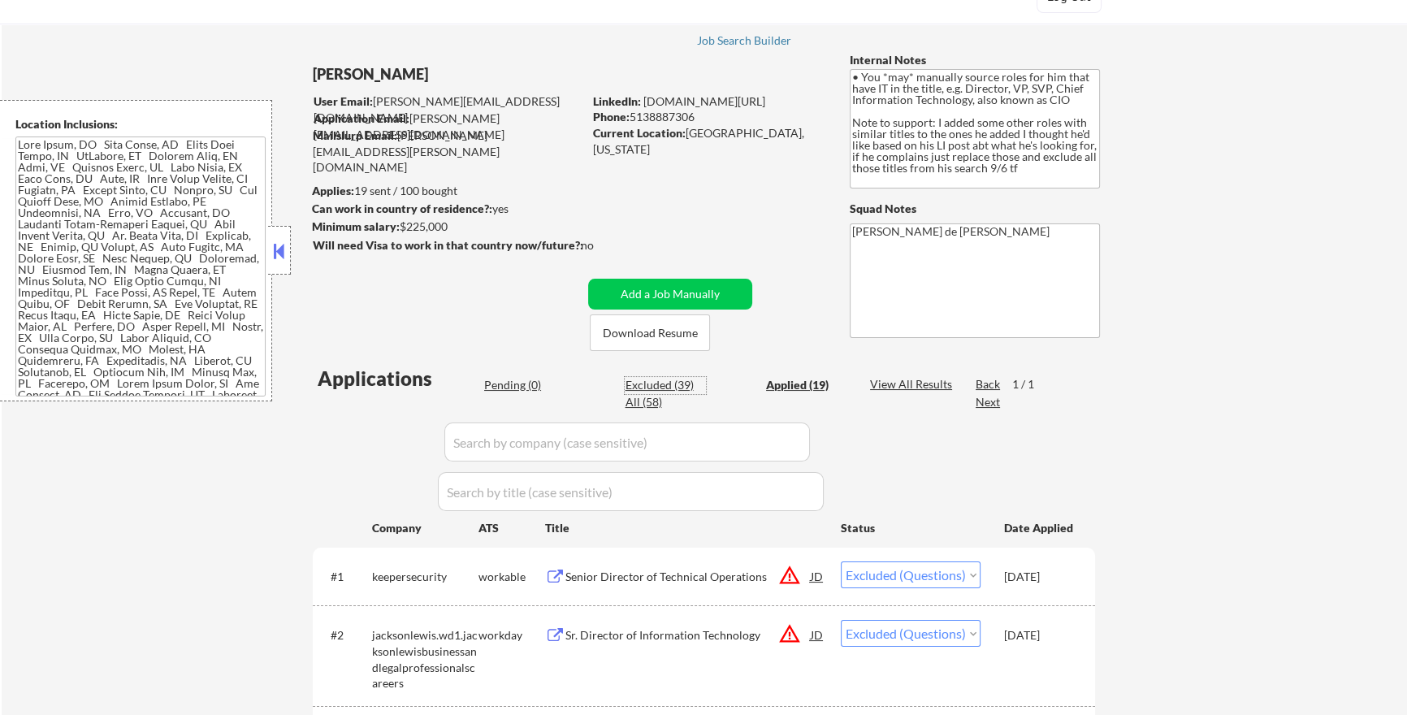
select select ""excluded__bad_match_""
select select ""excluded__salary_""
select select ""excluded__bad_match_""
select select ""excluded__salary_""
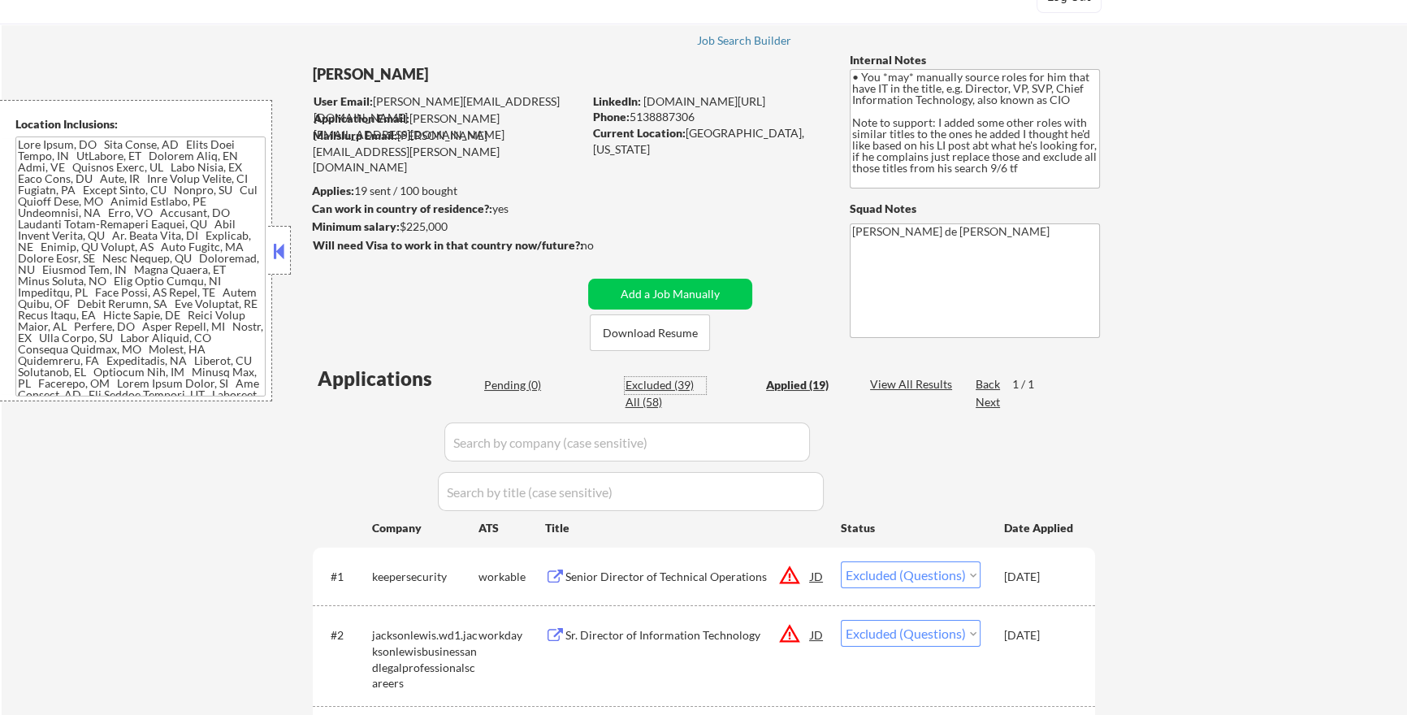
select select ""excluded__bad_match_""
select select ""excluded__salary_""
select select ""excluded__bad_match_""
select select ""excluded__location_""
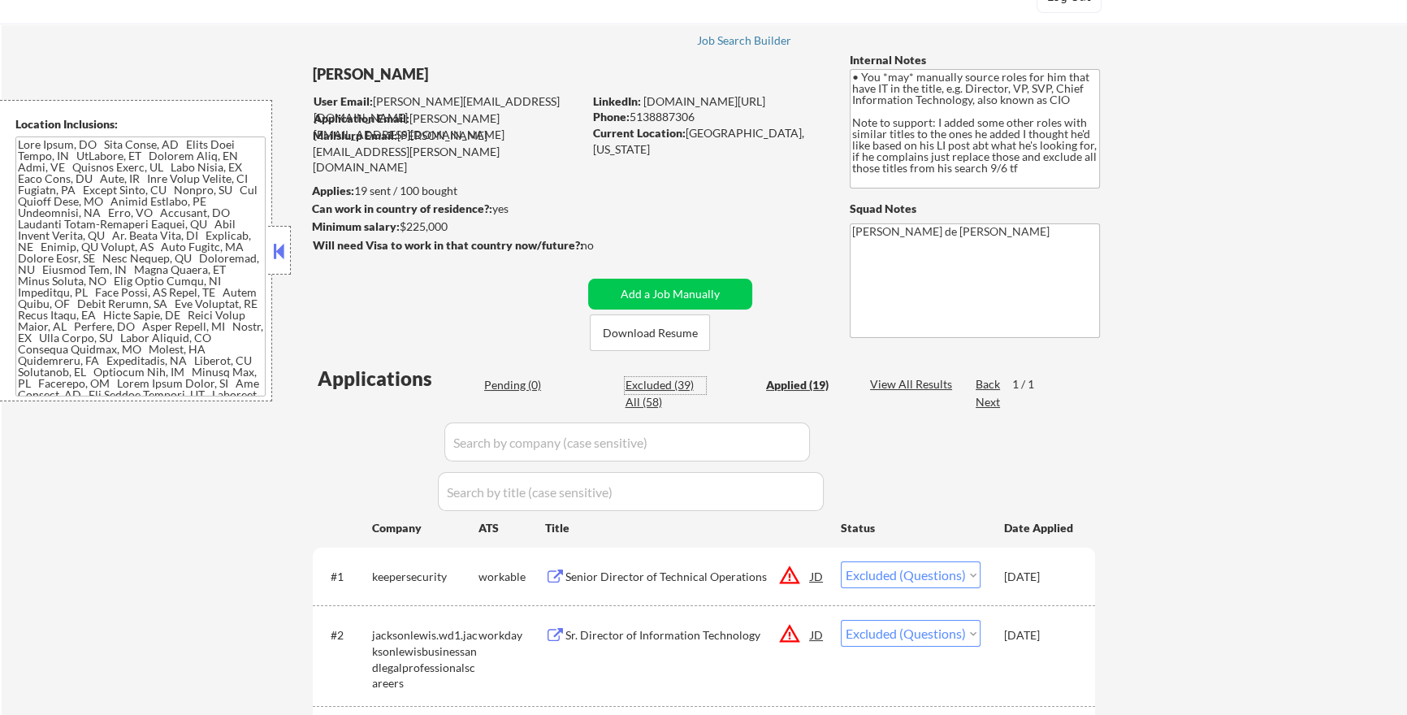
select select ""excluded__location_""
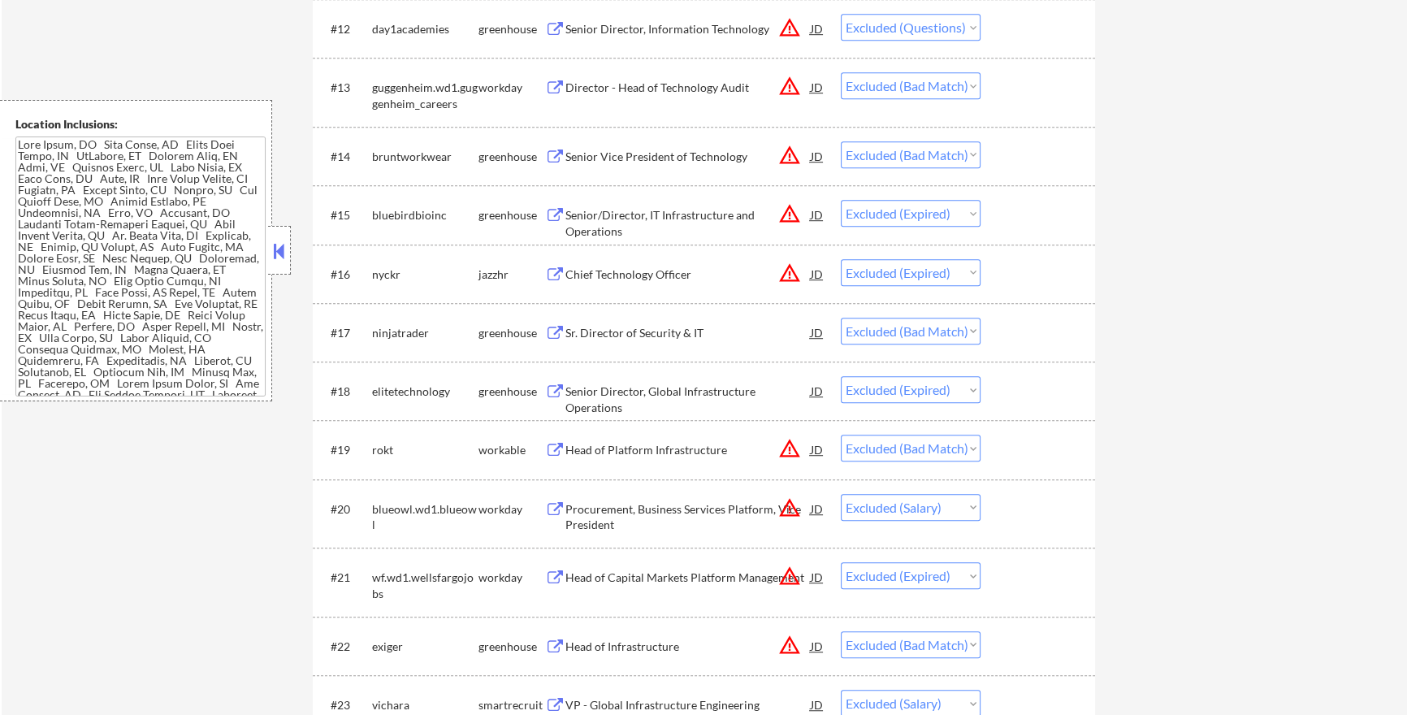
scroll to position [1302, 0]
click at [556, 511] on button at bounding box center [555, 508] width 20 height 15
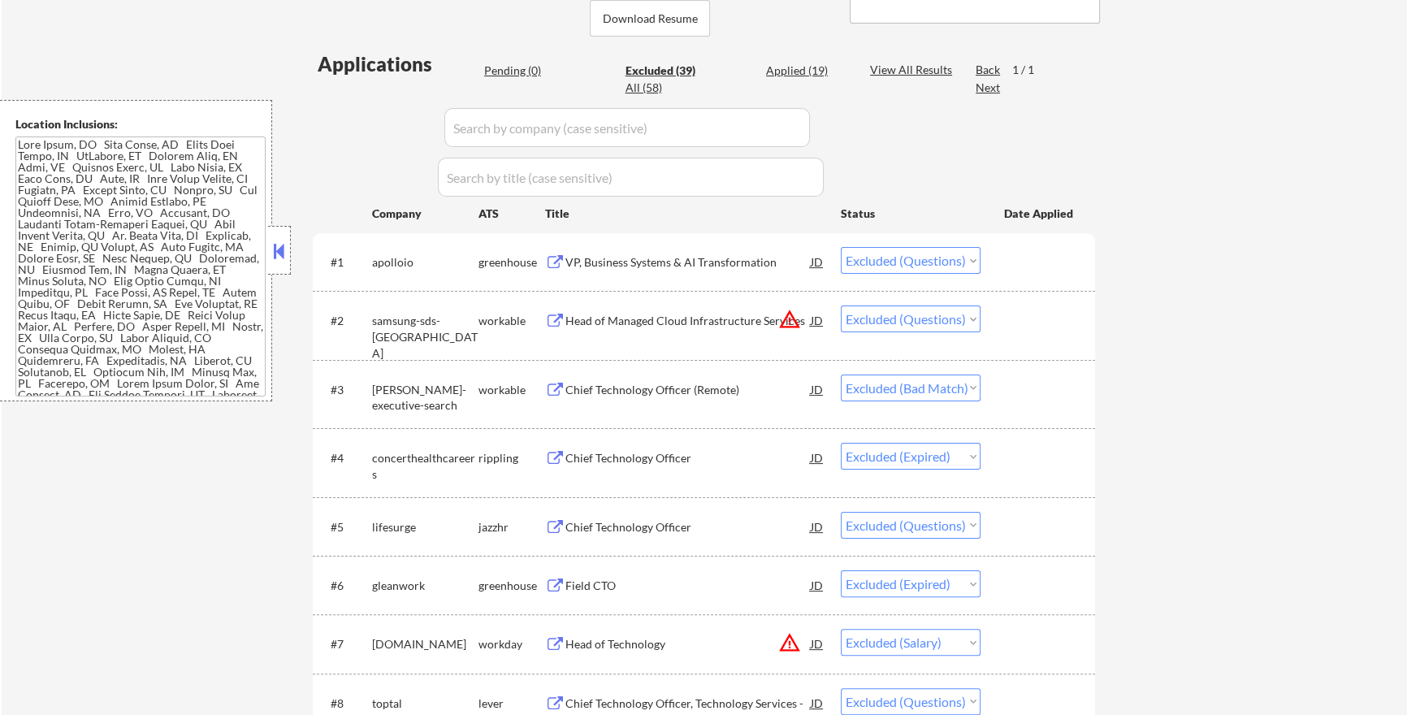
scroll to position [264, 0]
